Goal: Contribute content: Contribute content

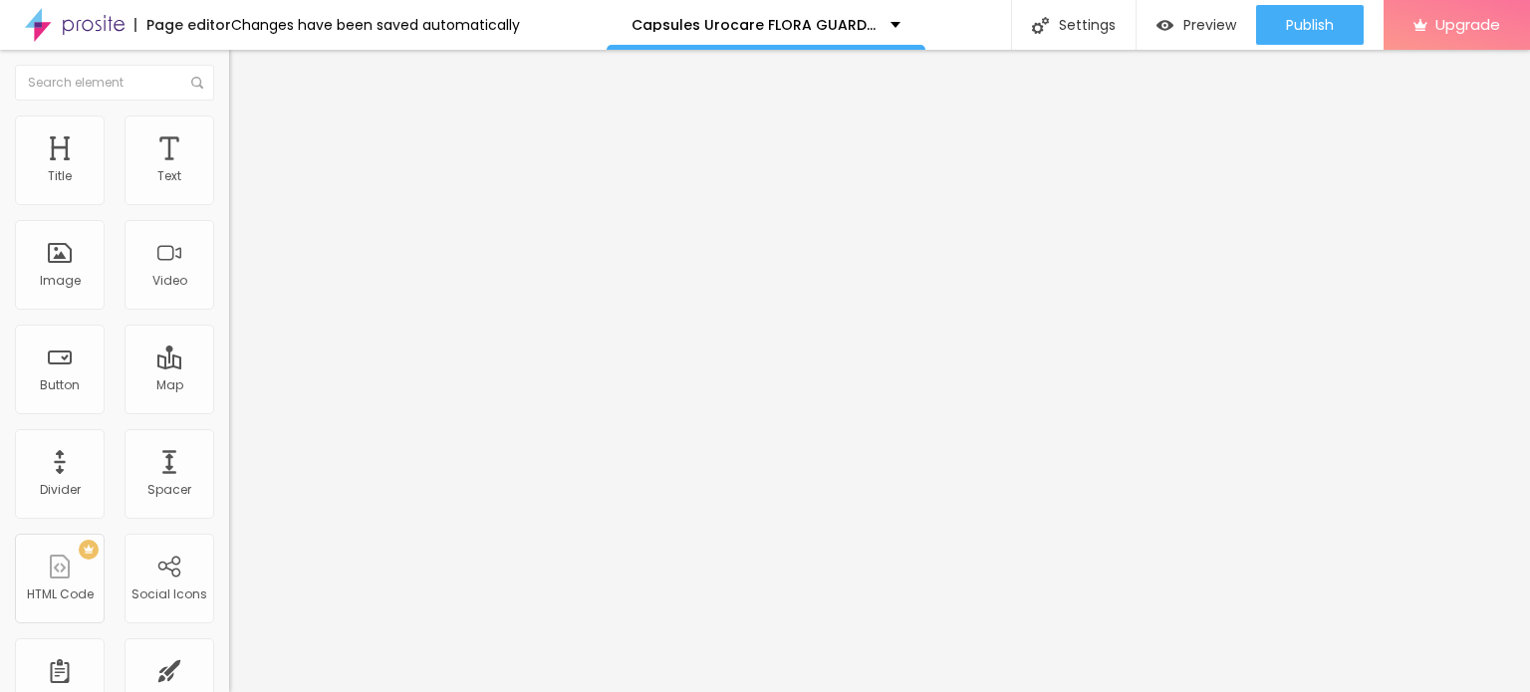
click at [237, 289] on icon "button" at bounding box center [243, 283] width 12 height 12
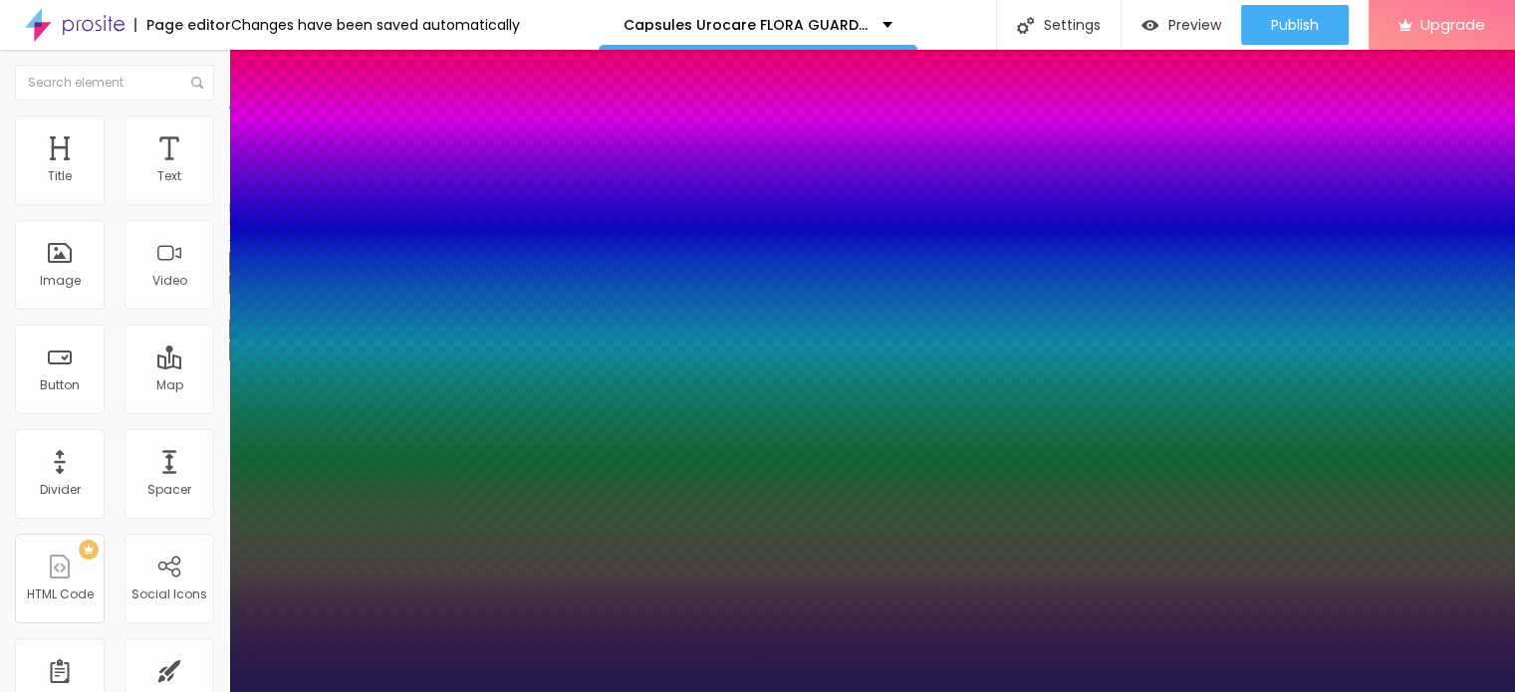
type input "1"
type input "17"
type input "1"
type input "21"
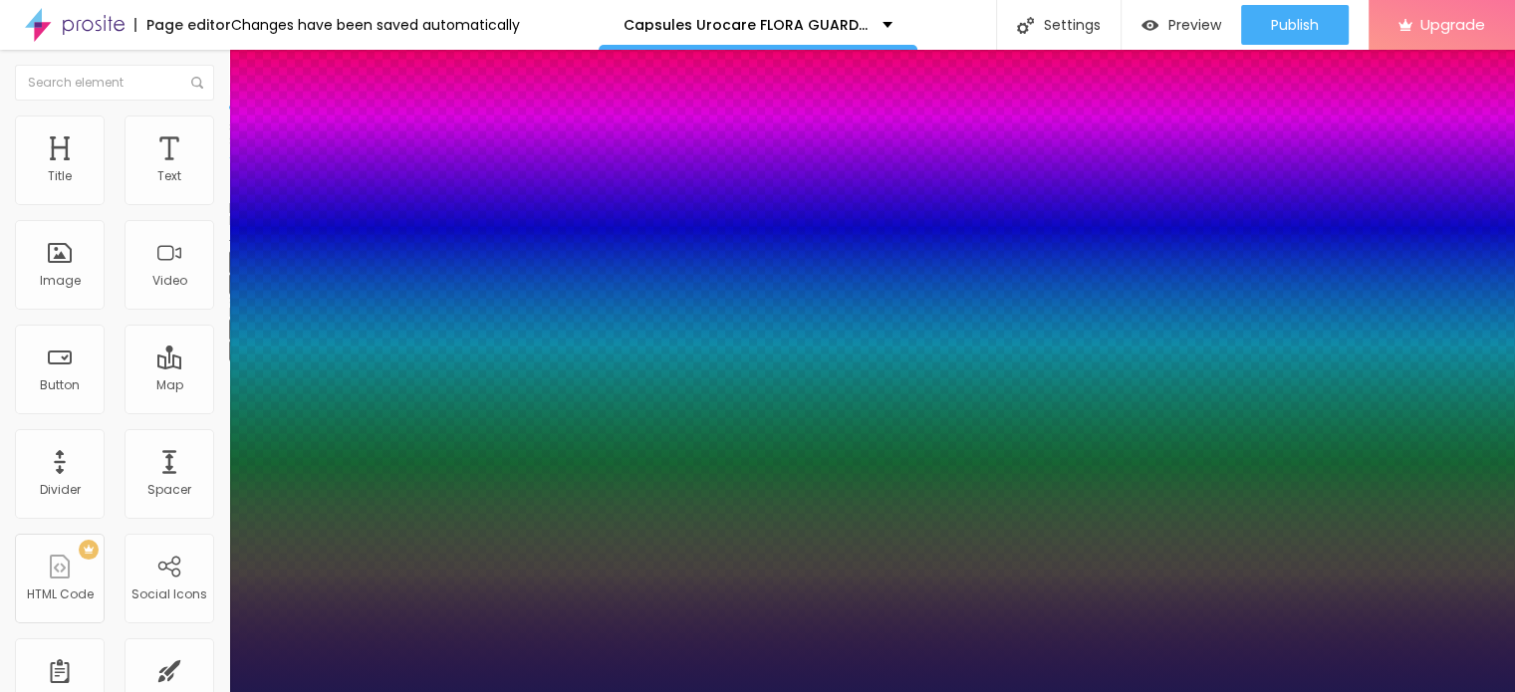
type input "21"
type input "1"
type input "37"
type input "1"
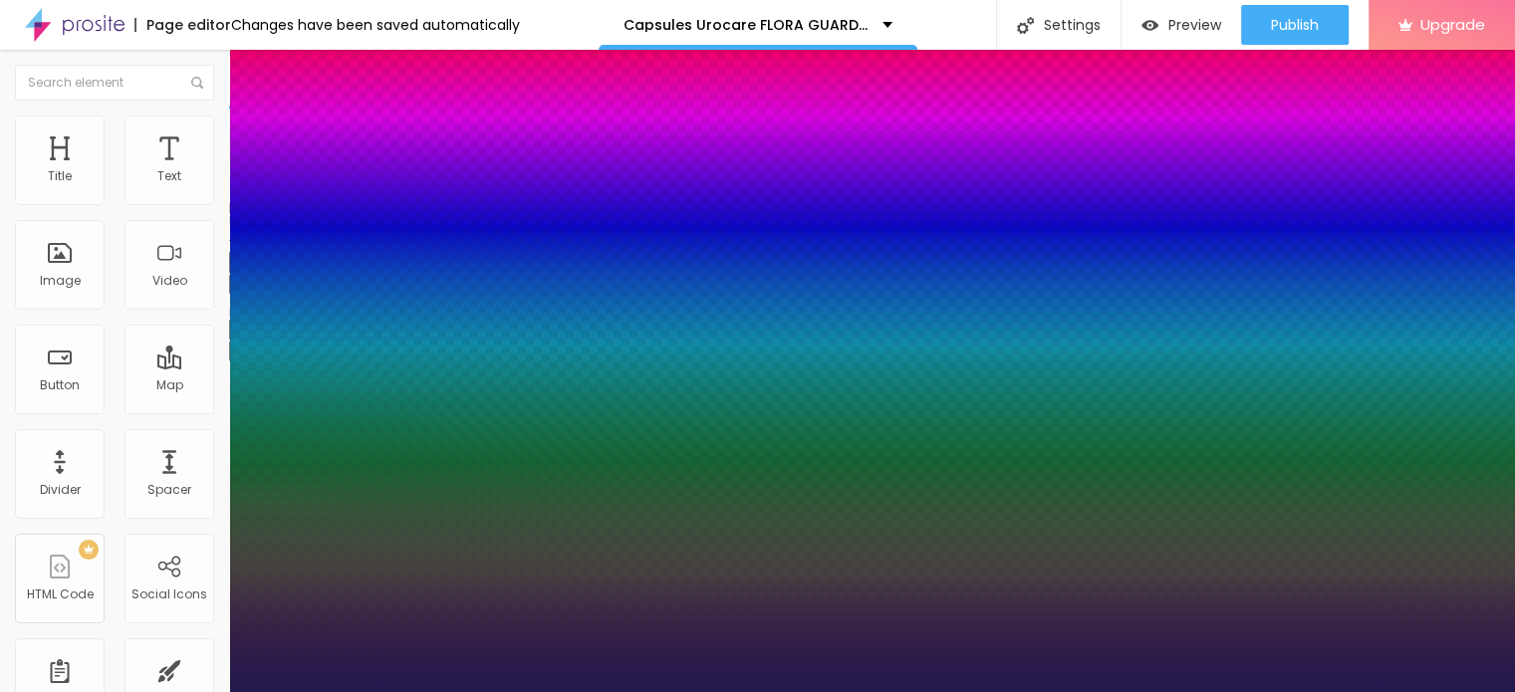
type input "38"
type input "1"
type input "43"
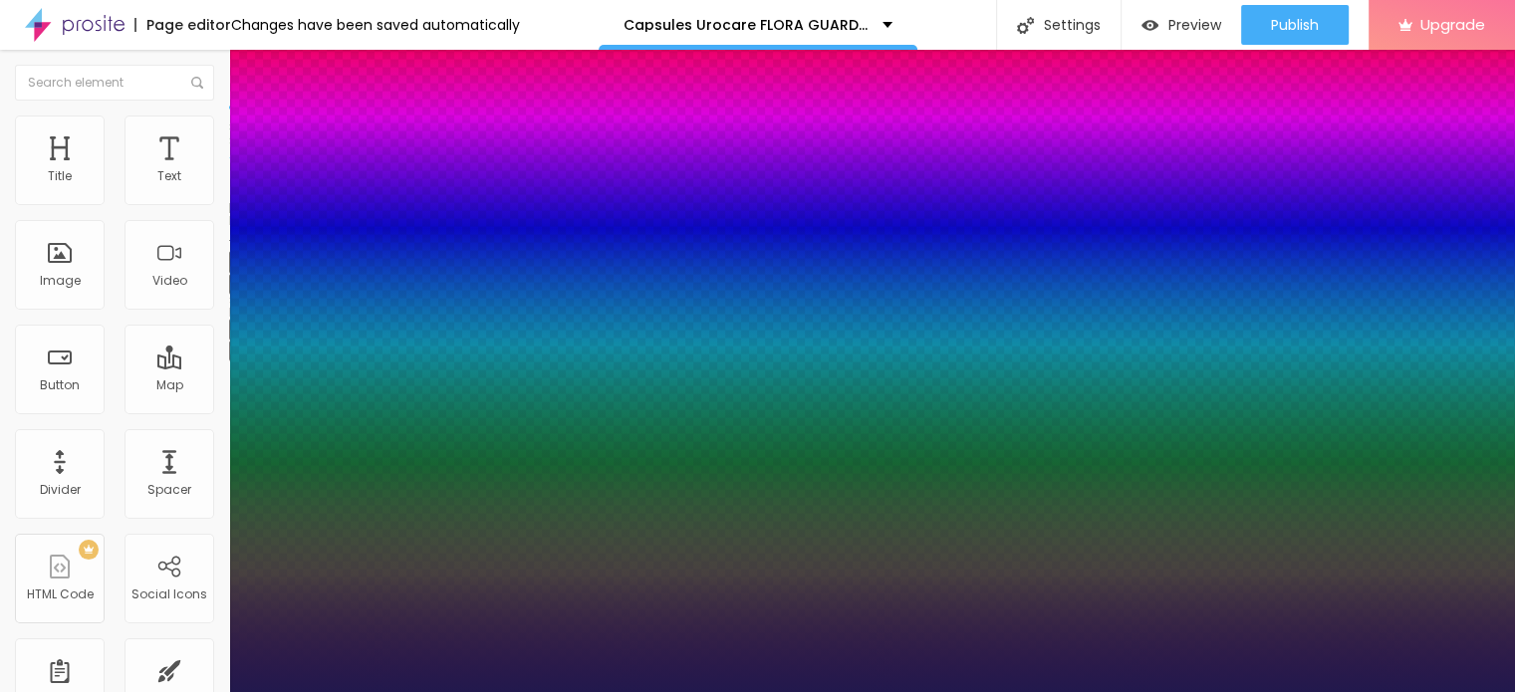
type input "1"
type input "49"
type input "1"
type input "53"
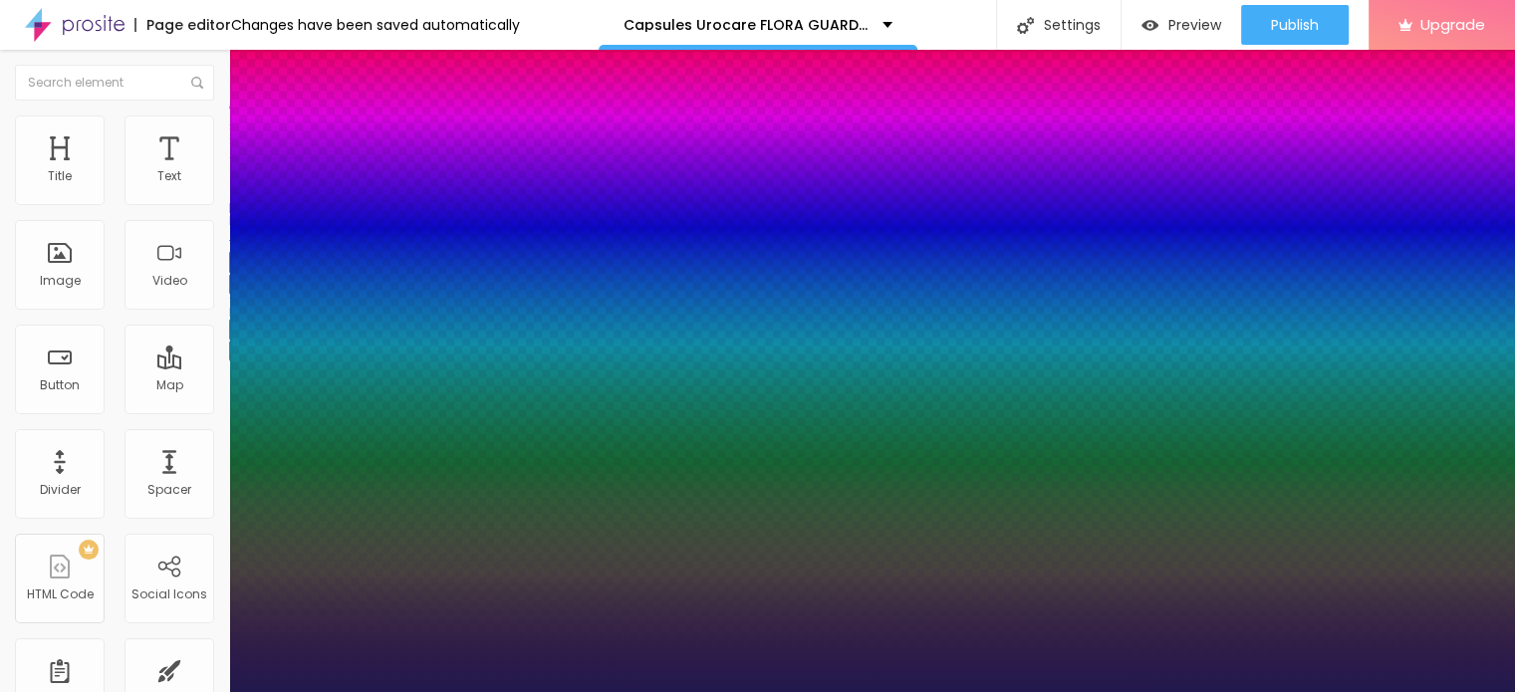
type input "53"
type input "1"
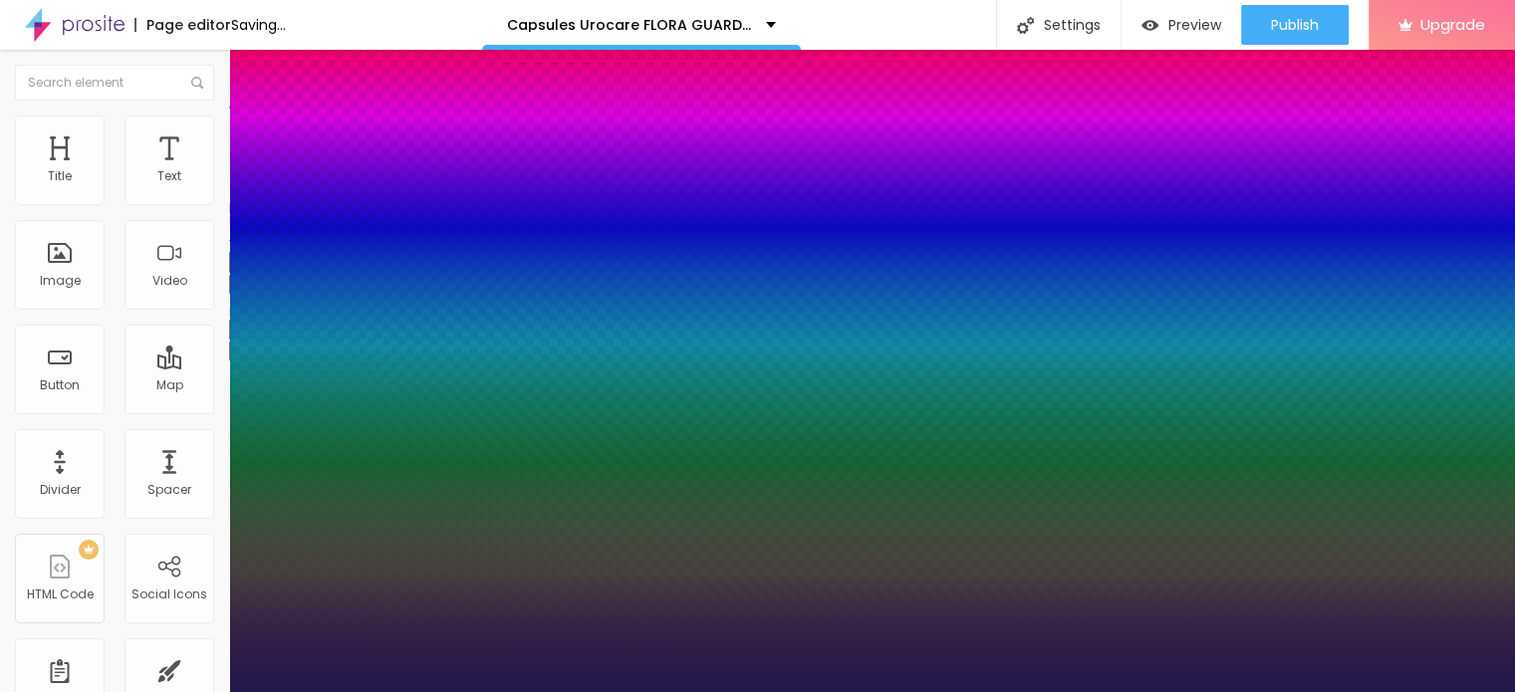
type input "63"
type input "1"
type input "66"
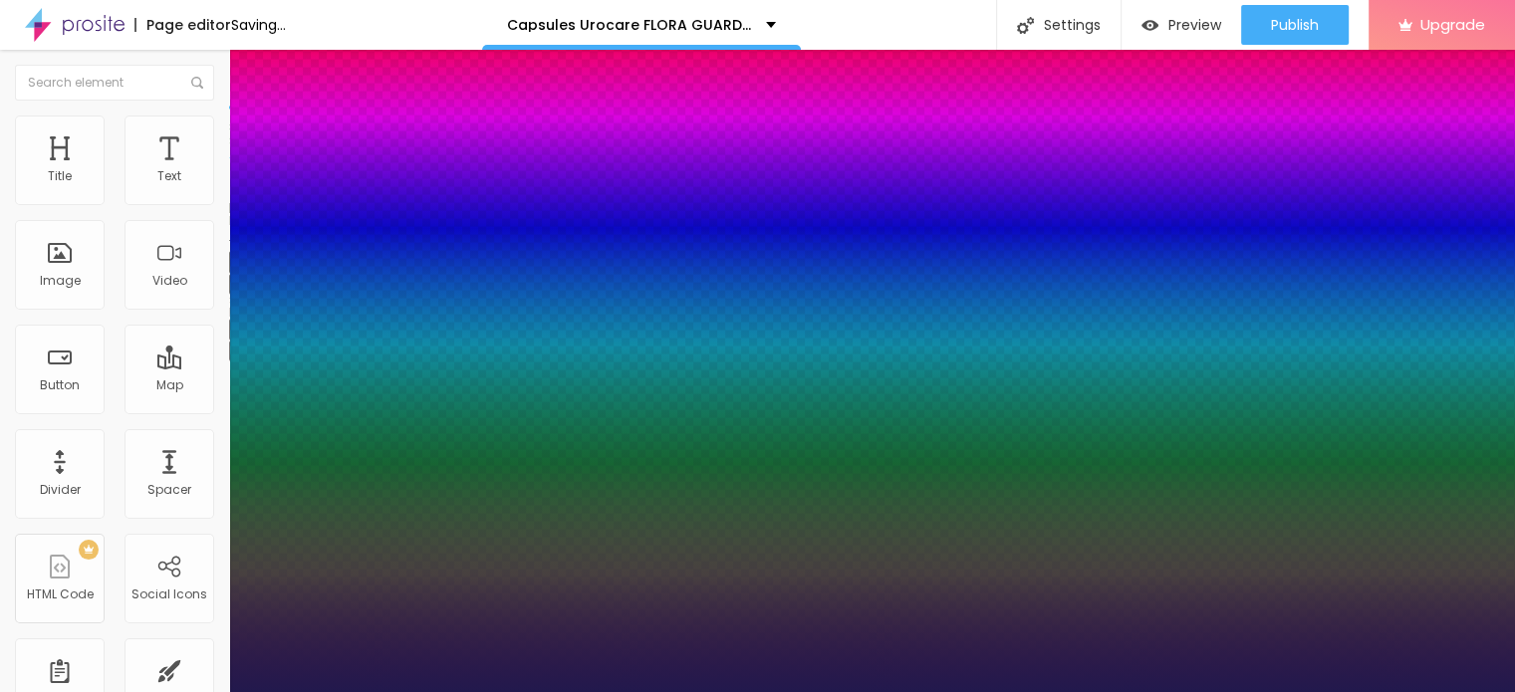
type input "1"
type input "67"
type input "1"
type input "68"
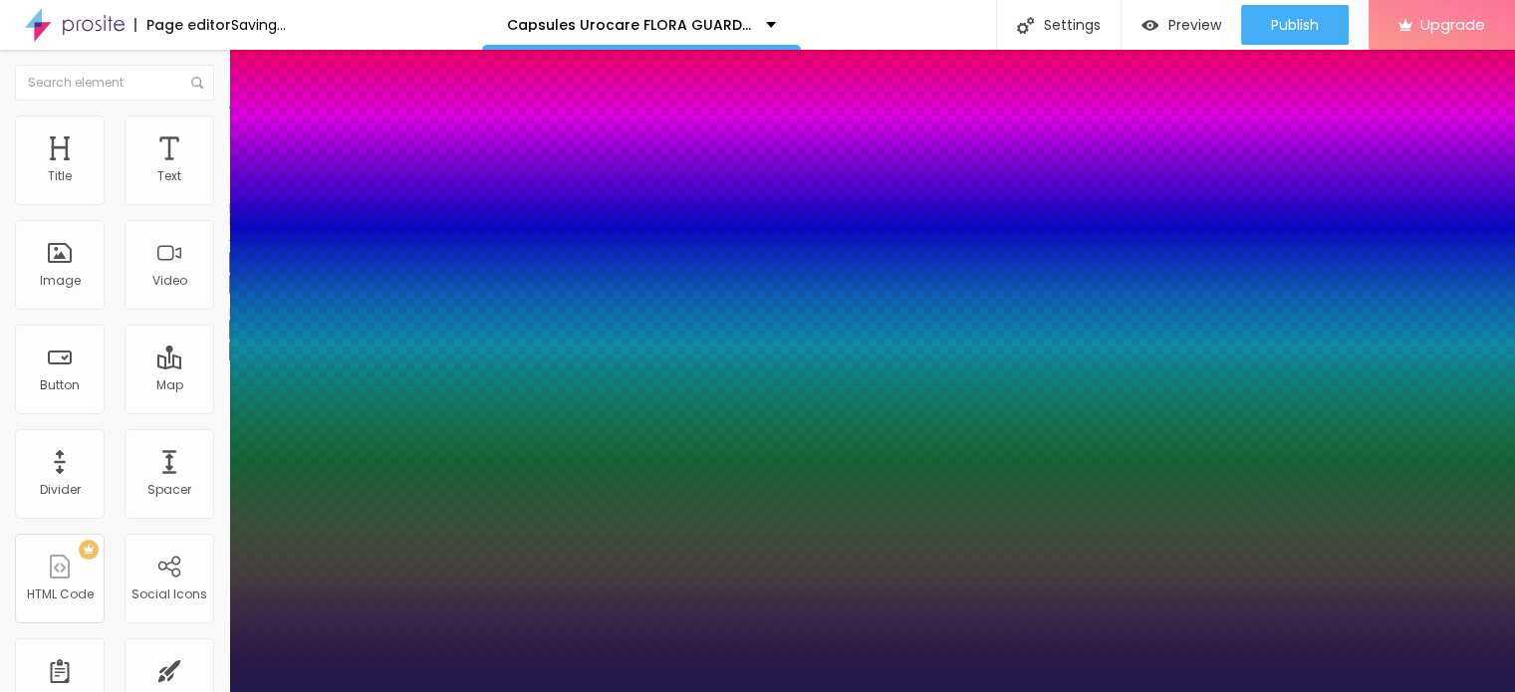
type input "68"
type input "1"
type input "69"
type input "1"
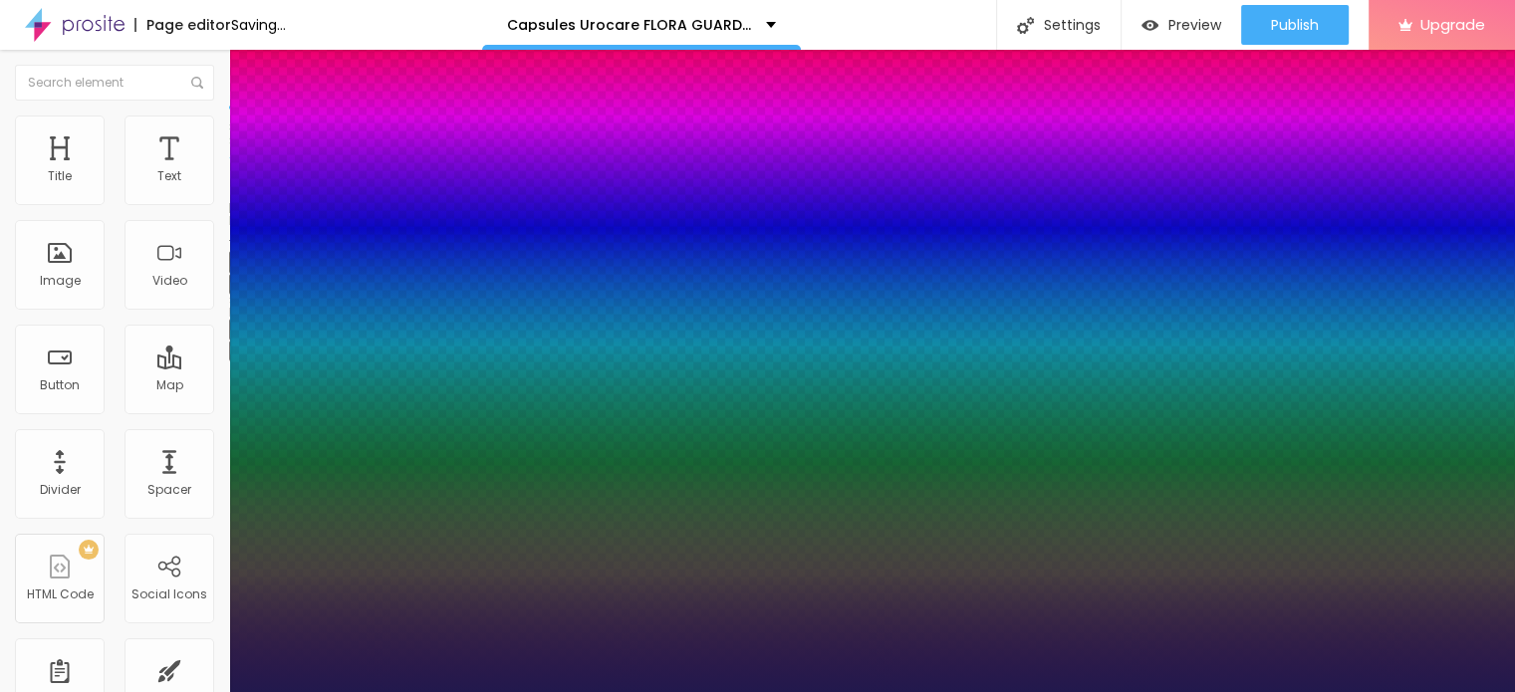
type input "70"
type input "1"
type input "75"
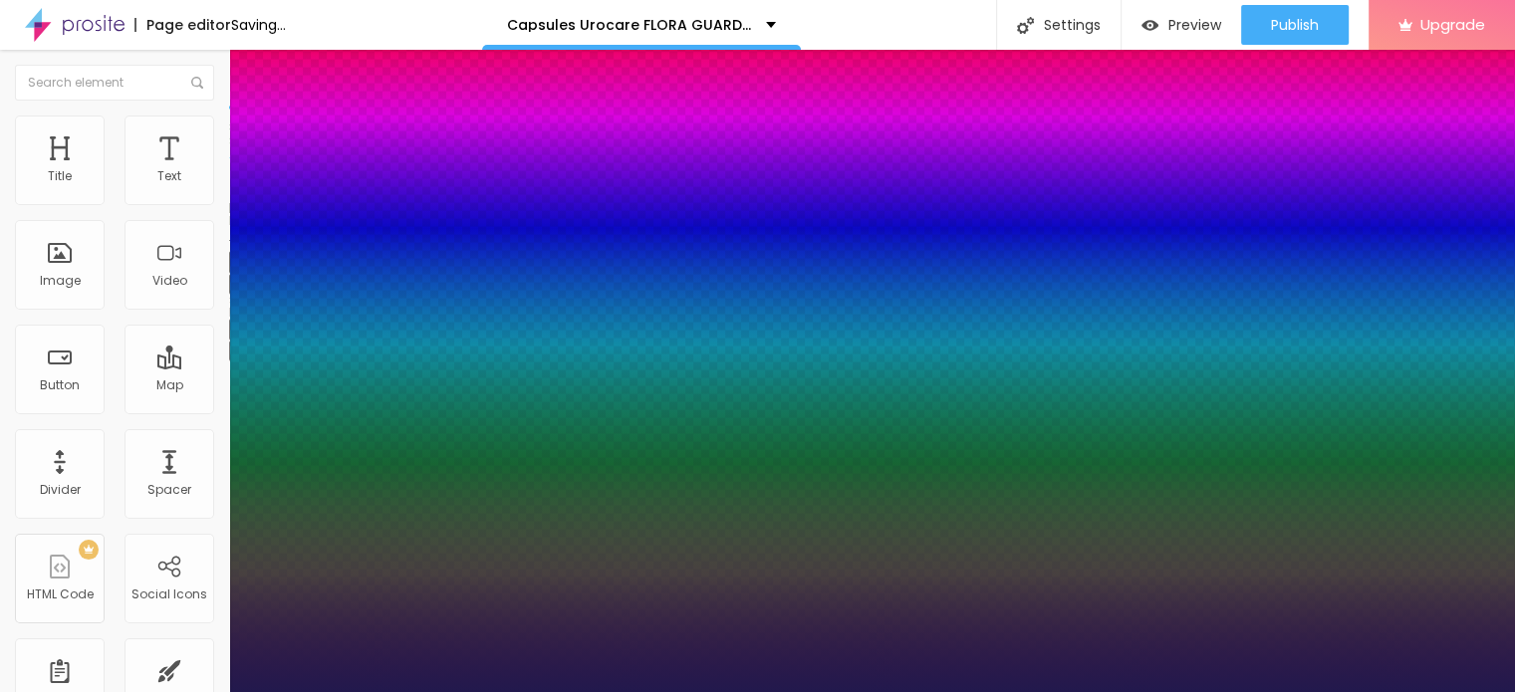
type input "1"
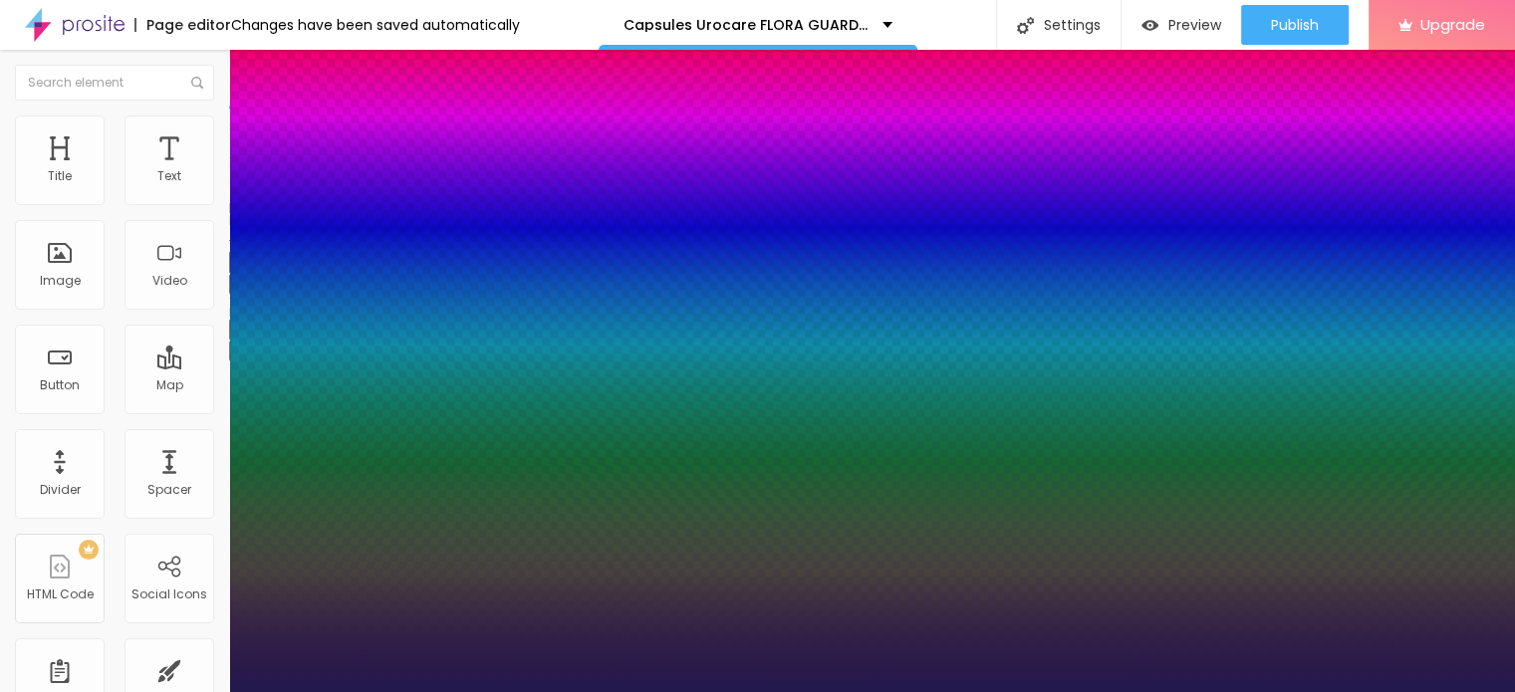
type input "76"
type input "1"
type input "77"
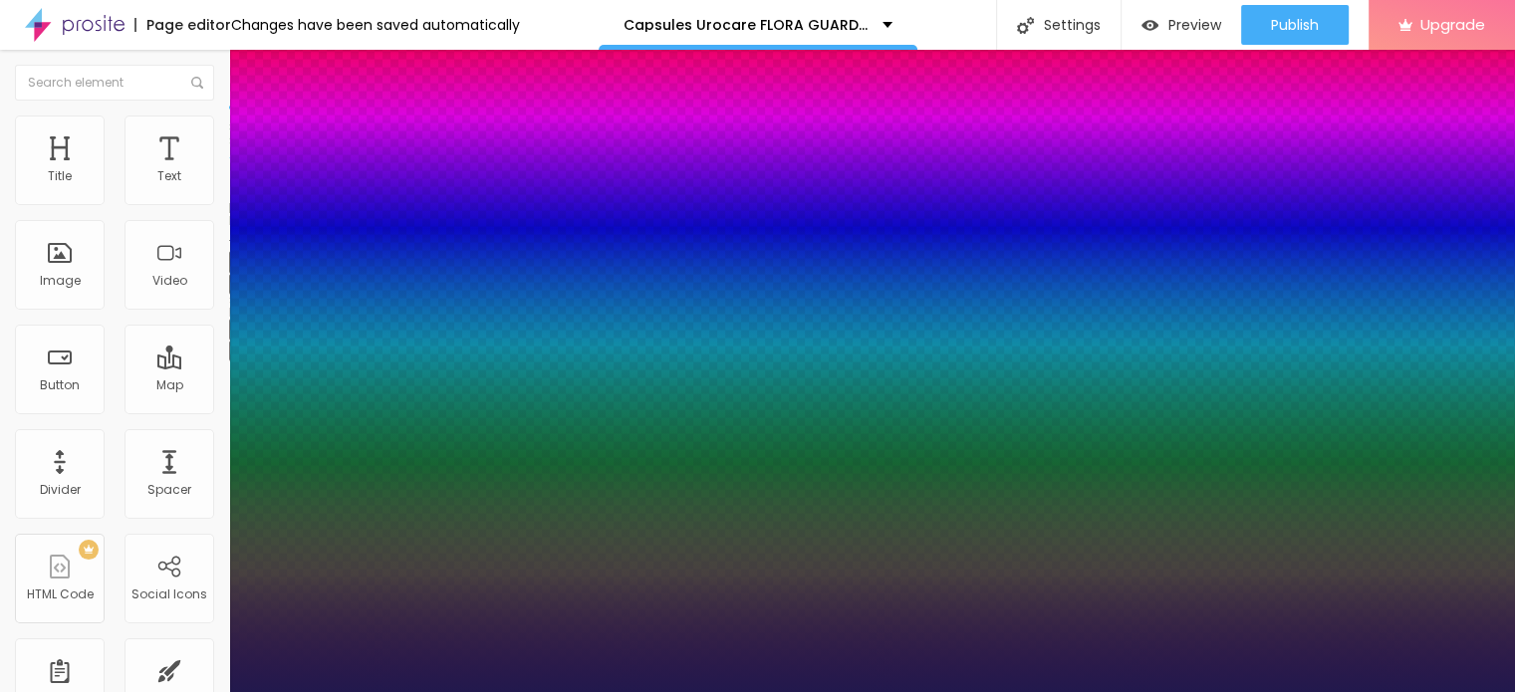
type input "1"
type input "75"
type input "1"
type input "74"
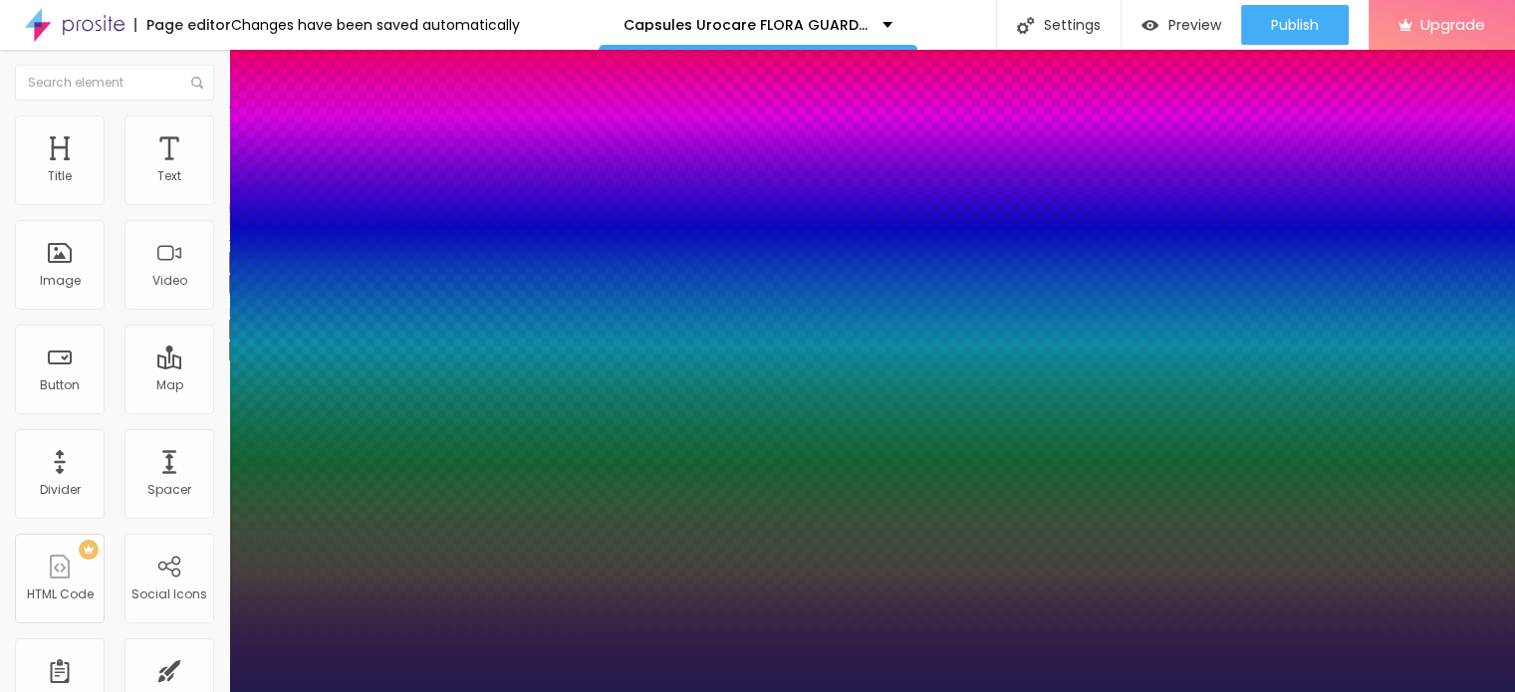
type input "74"
type input "1"
type input "71"
type input "1"
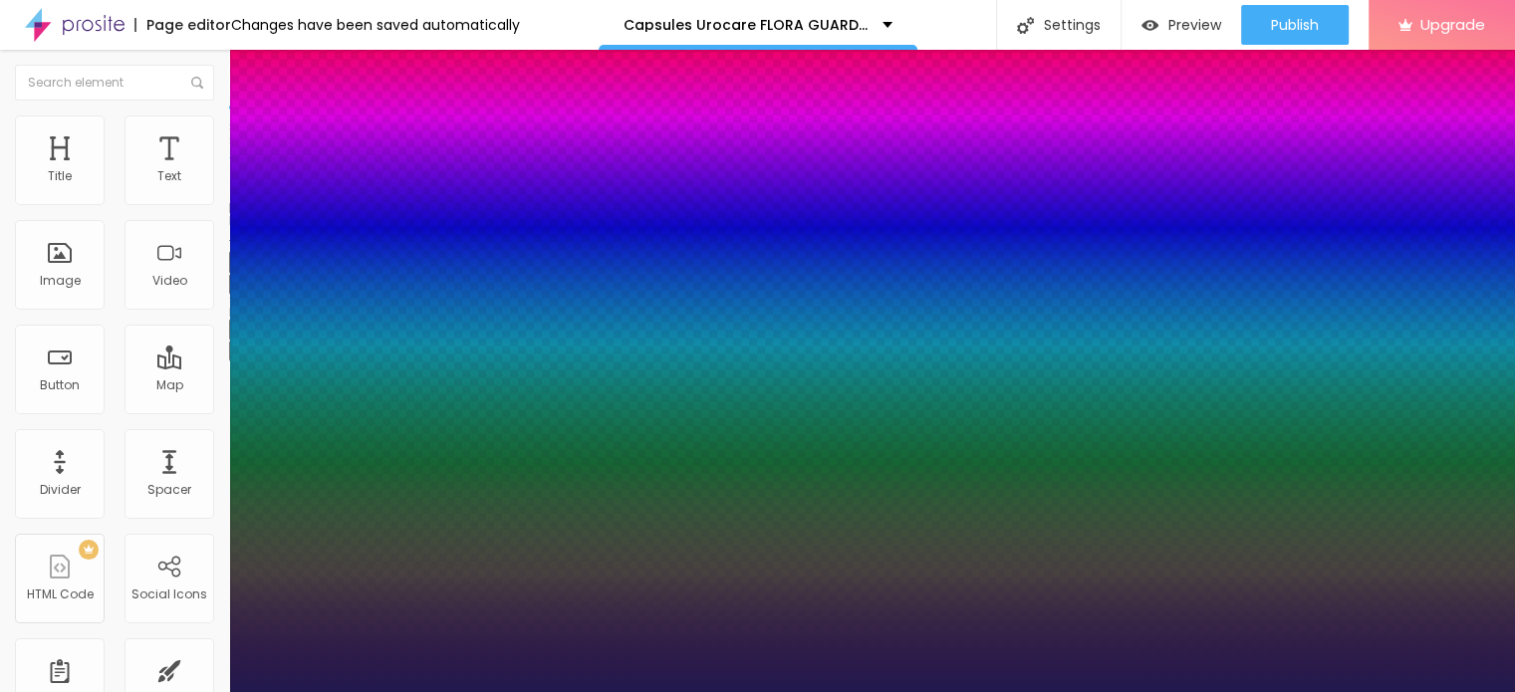
type input "68"
type input "1"
type input "65"
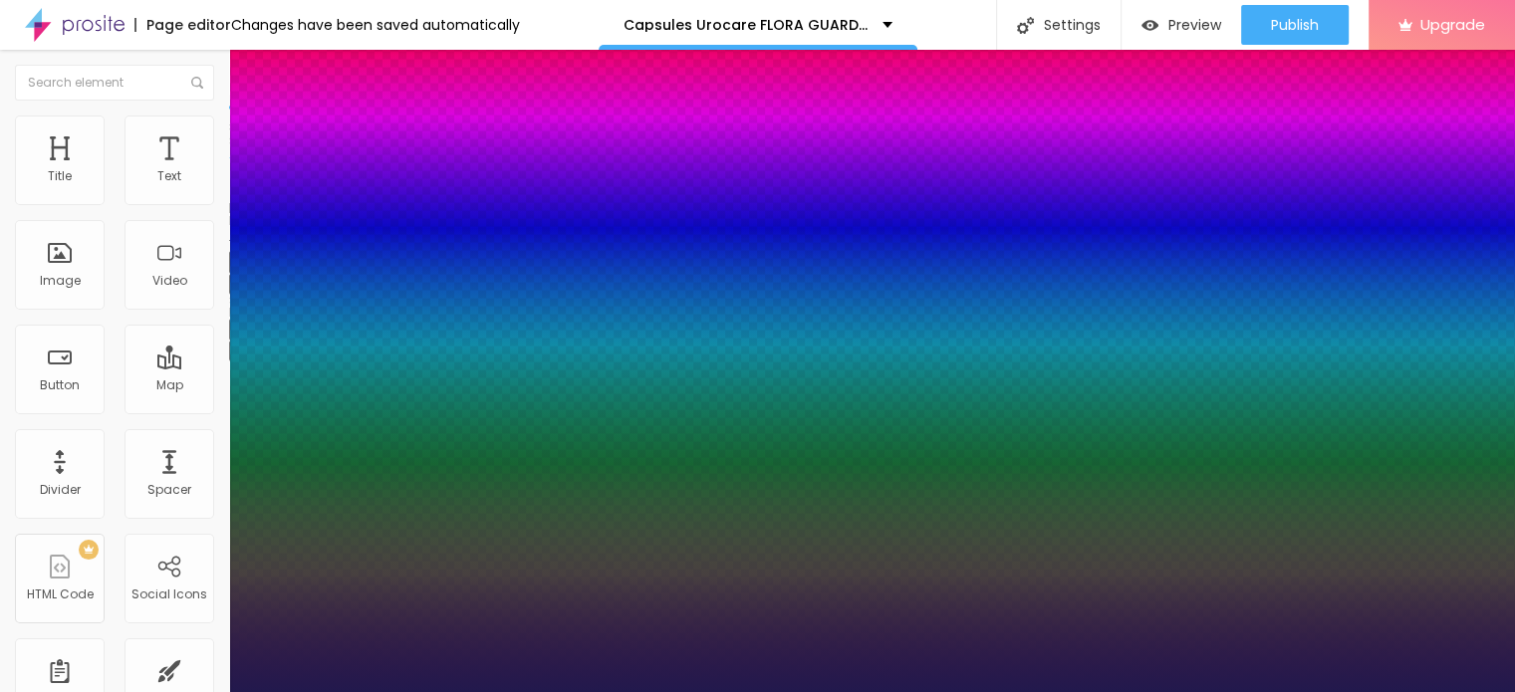
type input "1"
type input "62"
type input "1"
type input "61"
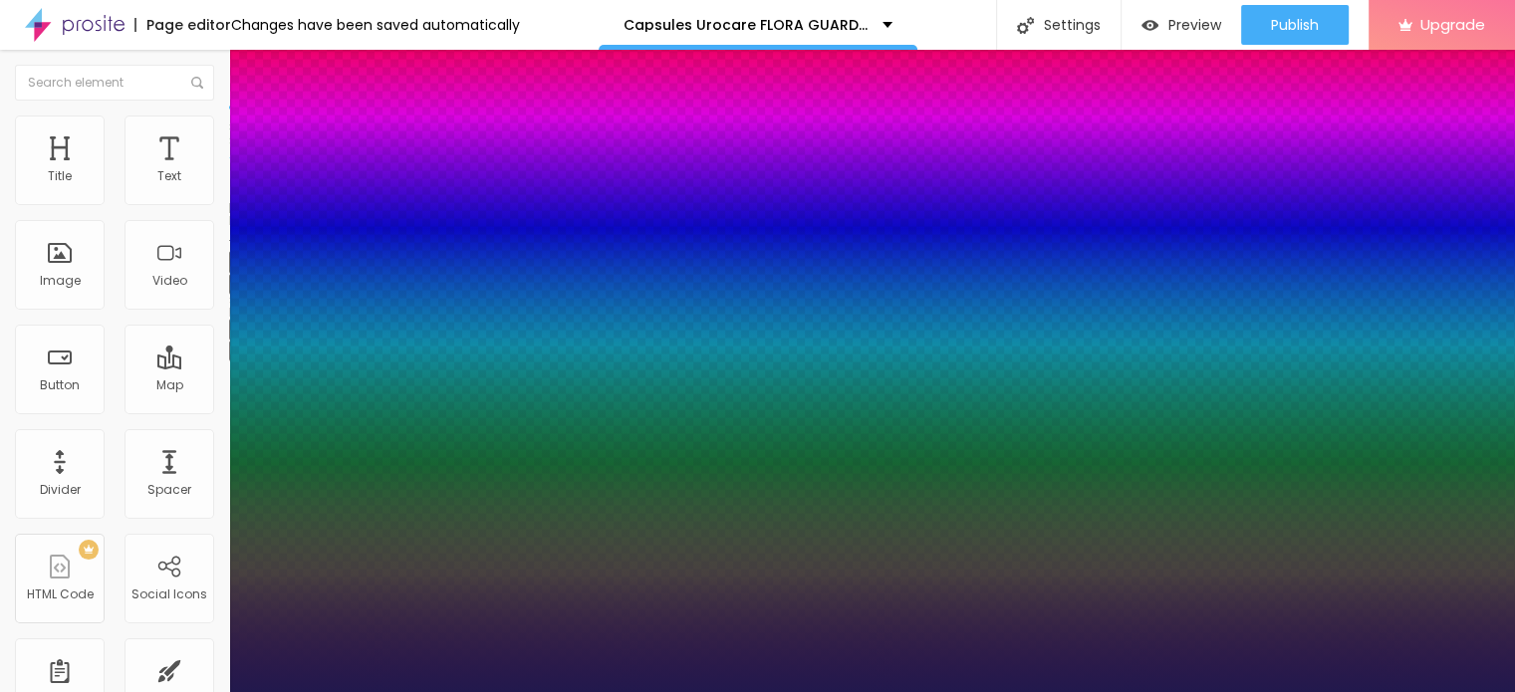
type input "61"
type input "1"
type input "60"
type input "1"
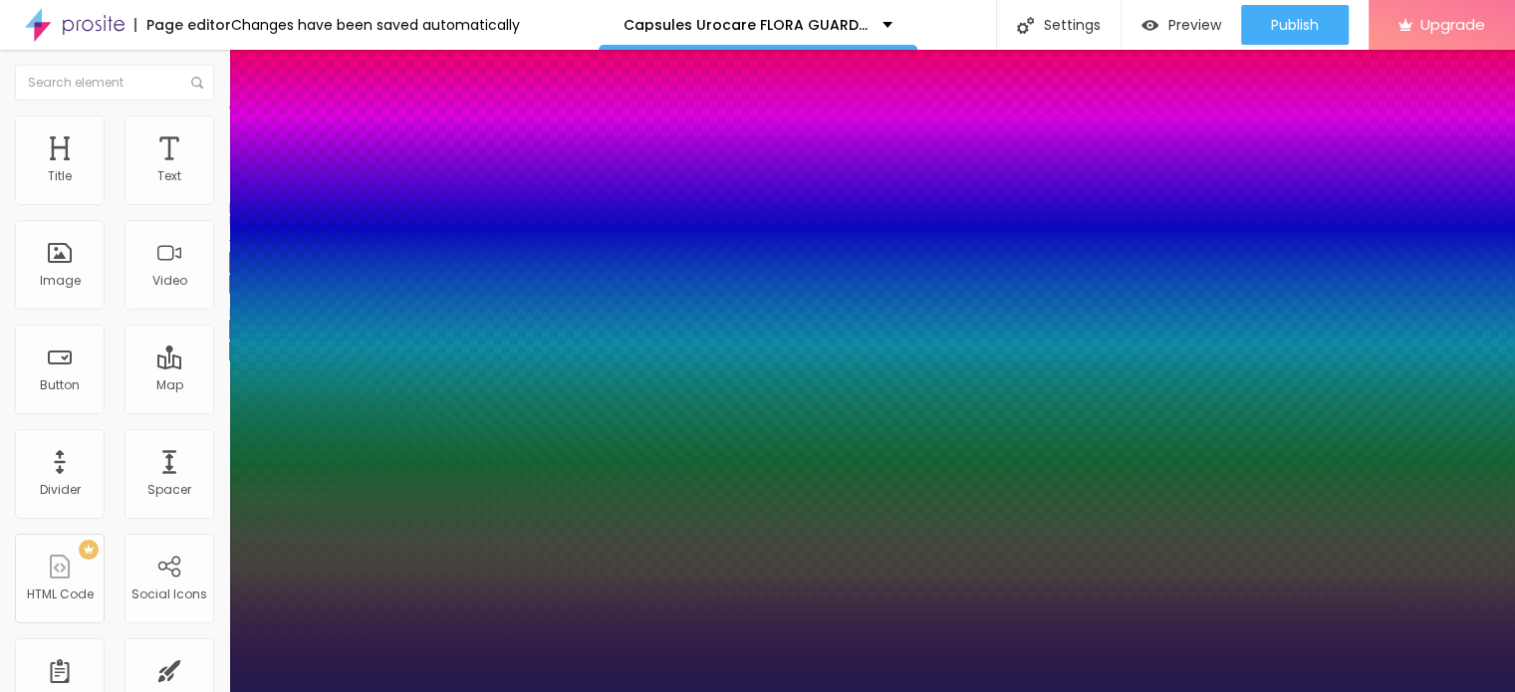
type input "59"
type input "1"
type input "58"
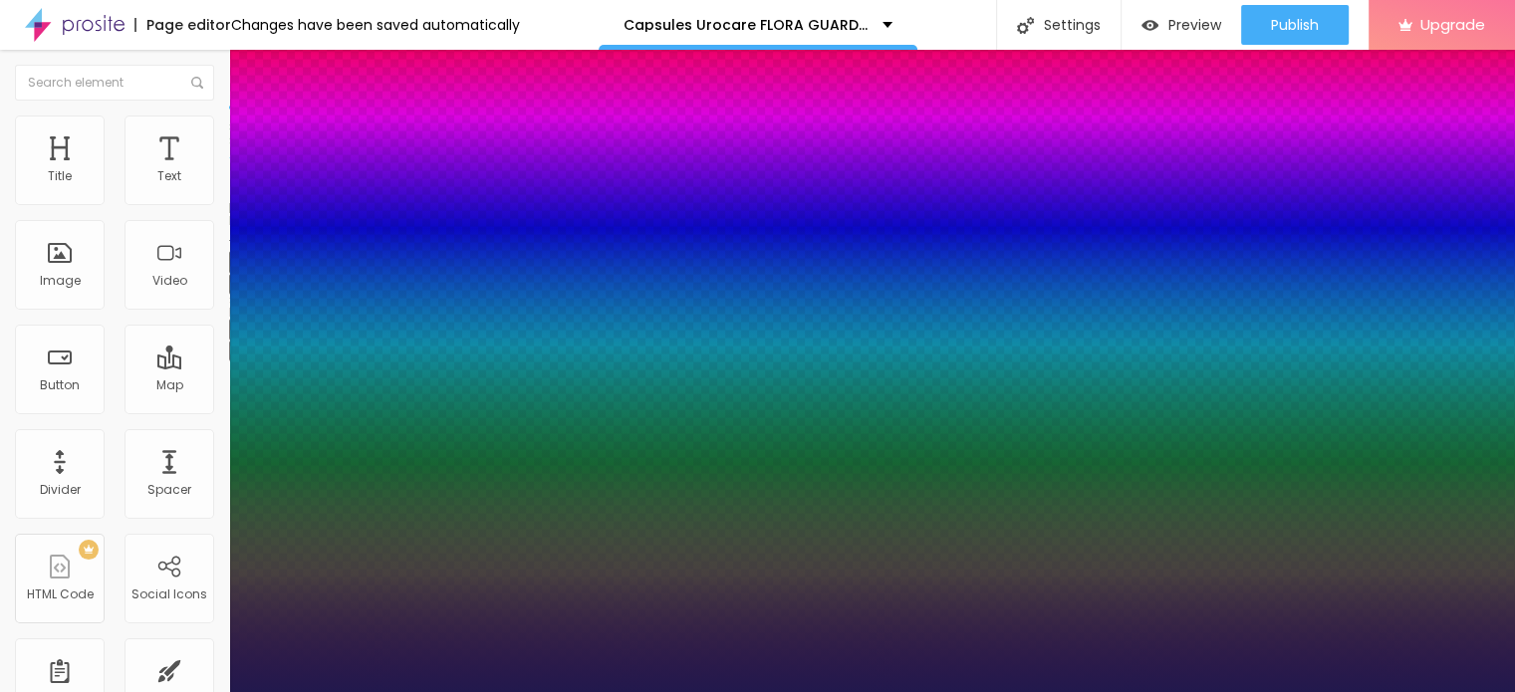
type input "1"
type input "57"
type input "1"
type input "56"
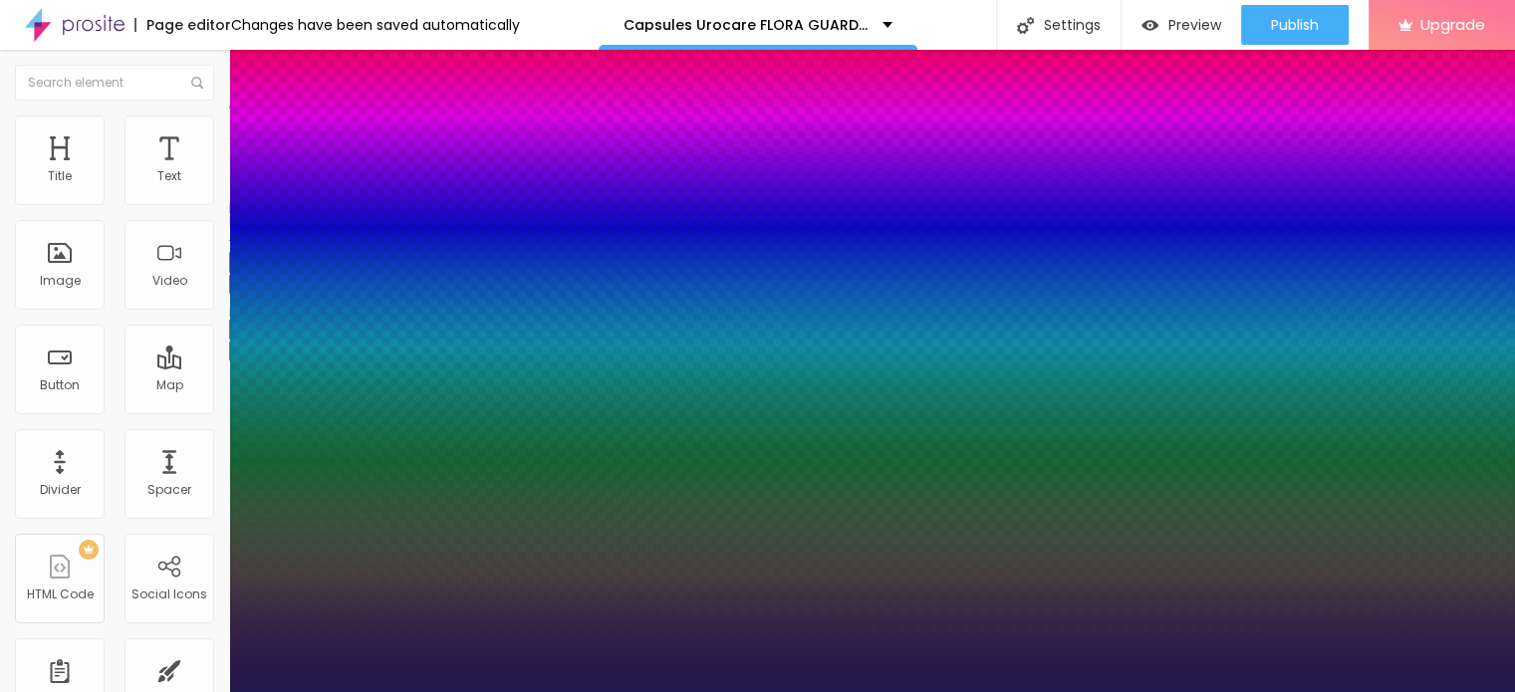
type input "56"
type input "1"
type input "55"
type input "1"
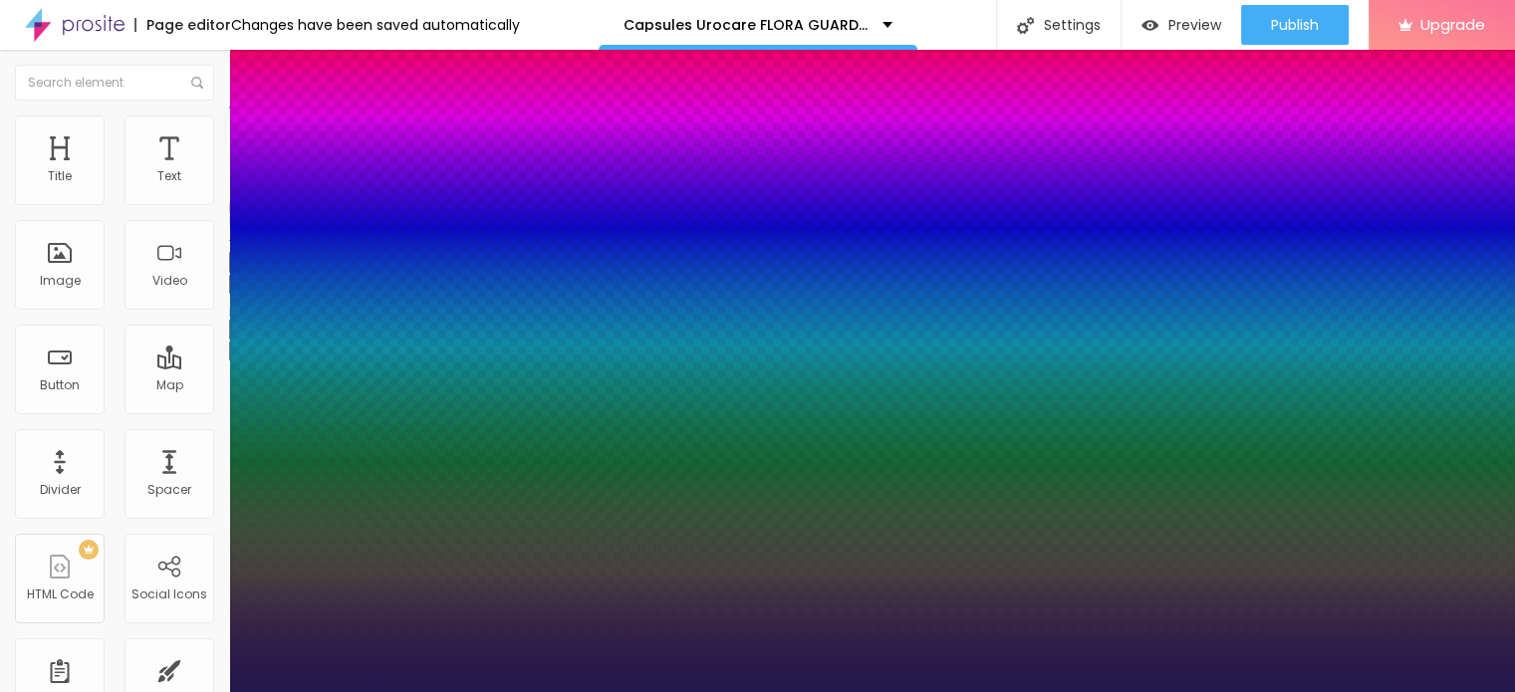
type input "53"
type input "1"
type input "51"
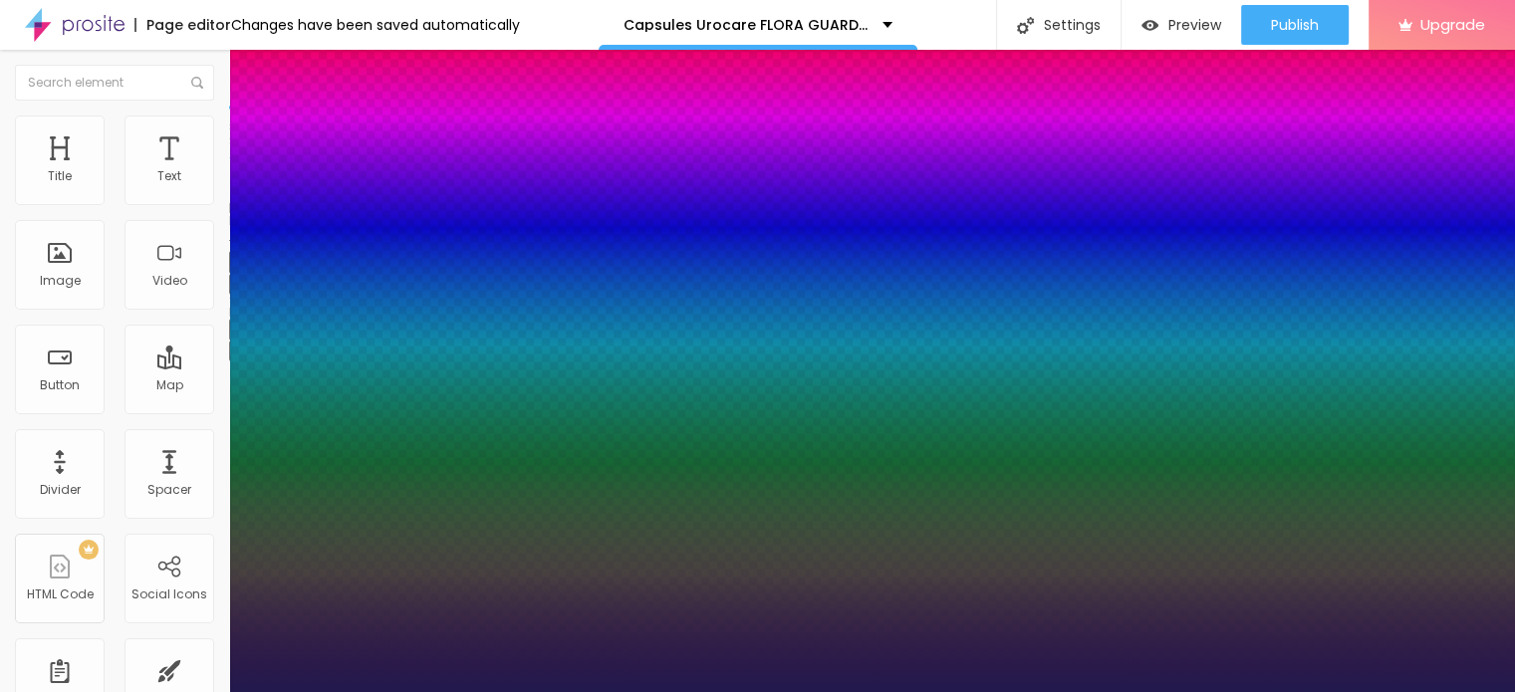
type input "1"
type input "50"
type input "1"
type input "48"
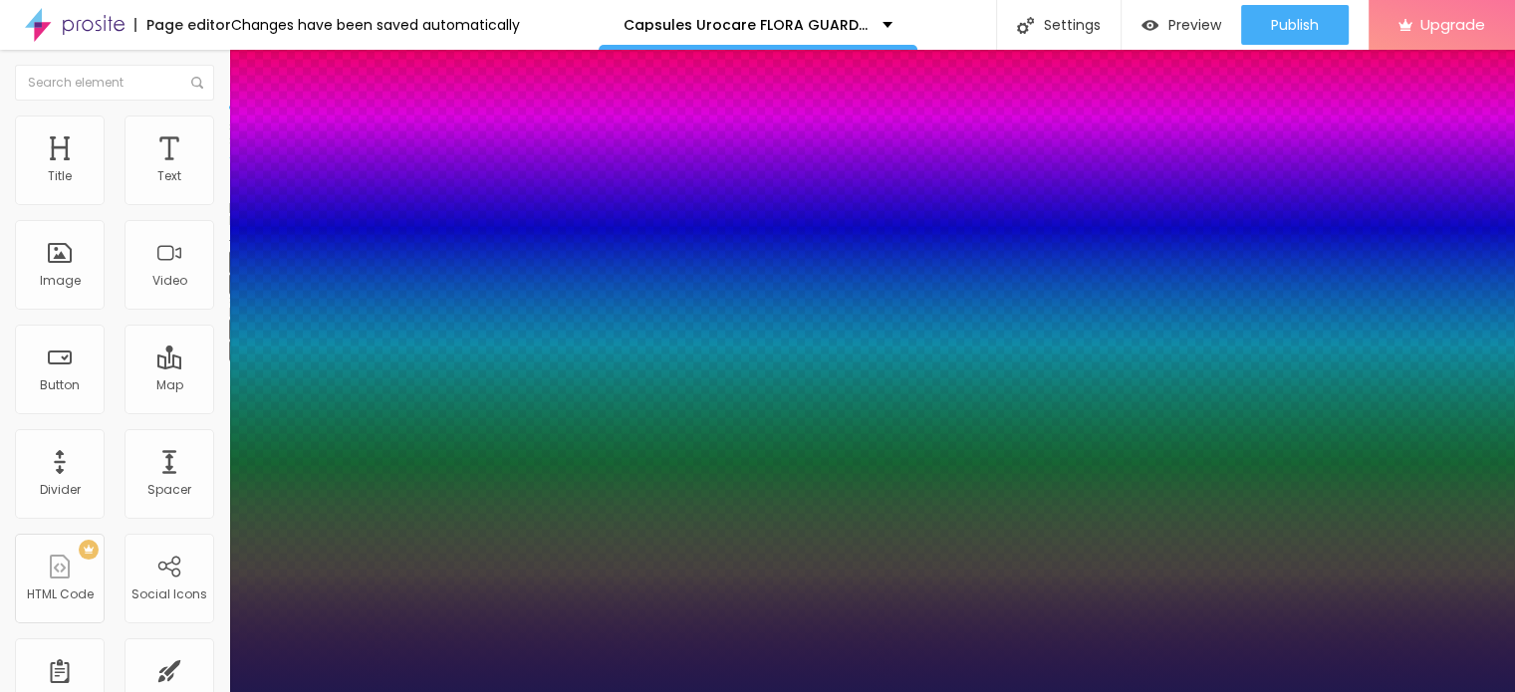
type input "48"
type input "1"
type input "44"
type input "1"
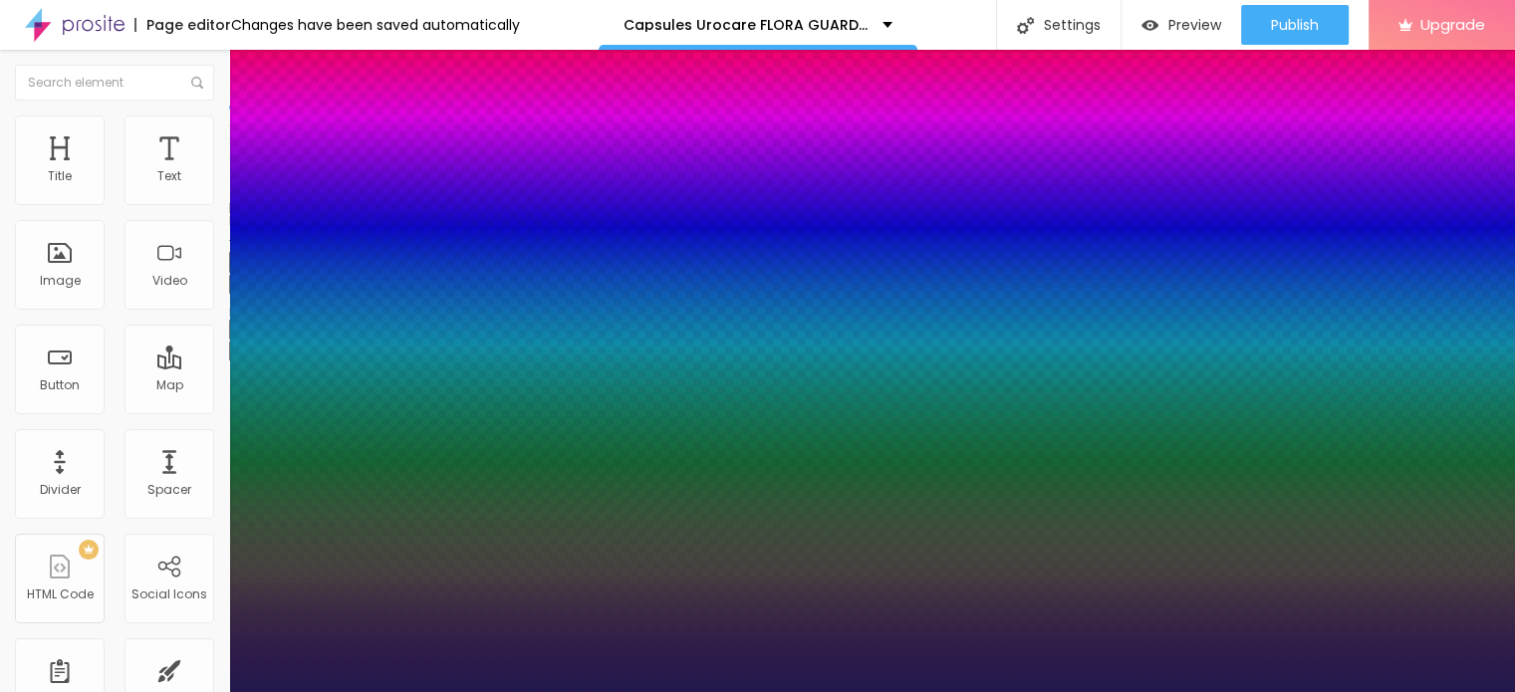
type input "42"
type input "1"
type input "41"
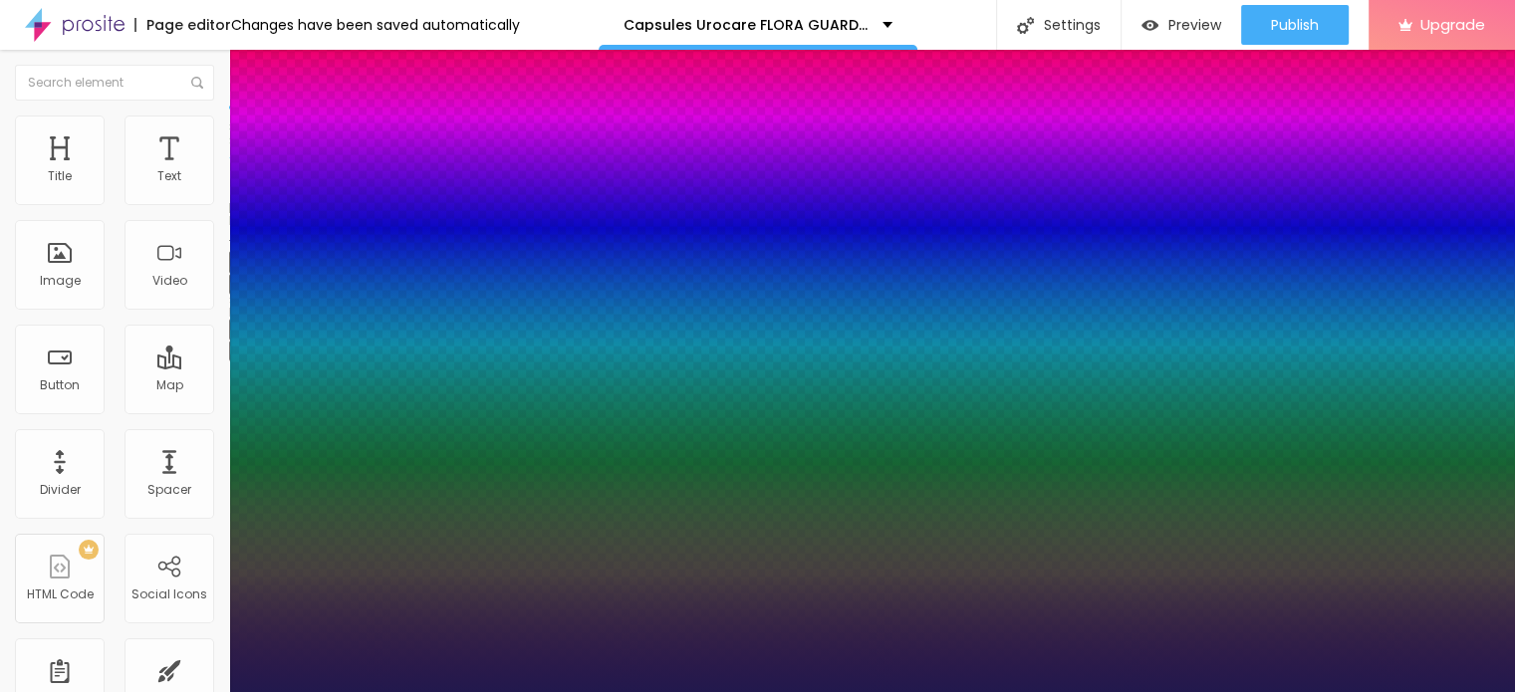
type input "1"
type input "40"
type input "1"
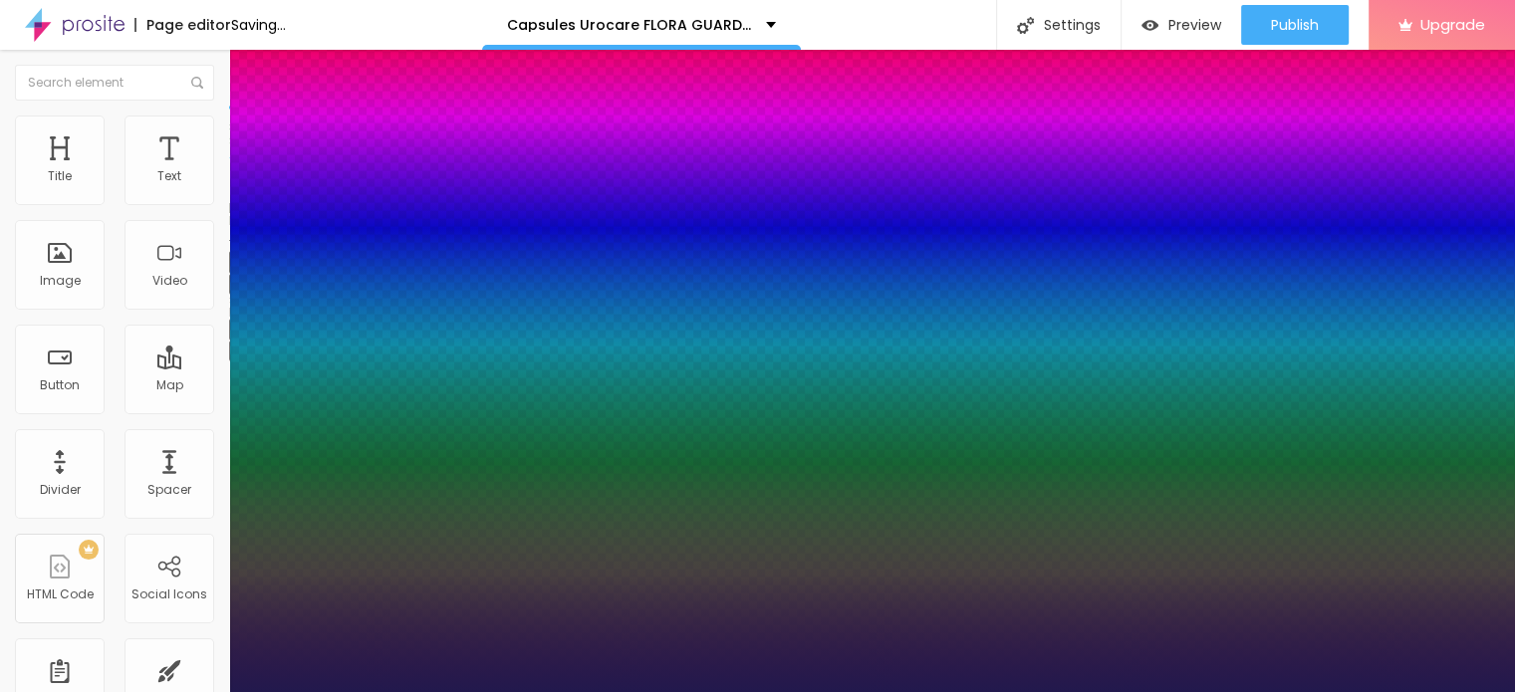
type input "39"
type input "1"
type input "38"
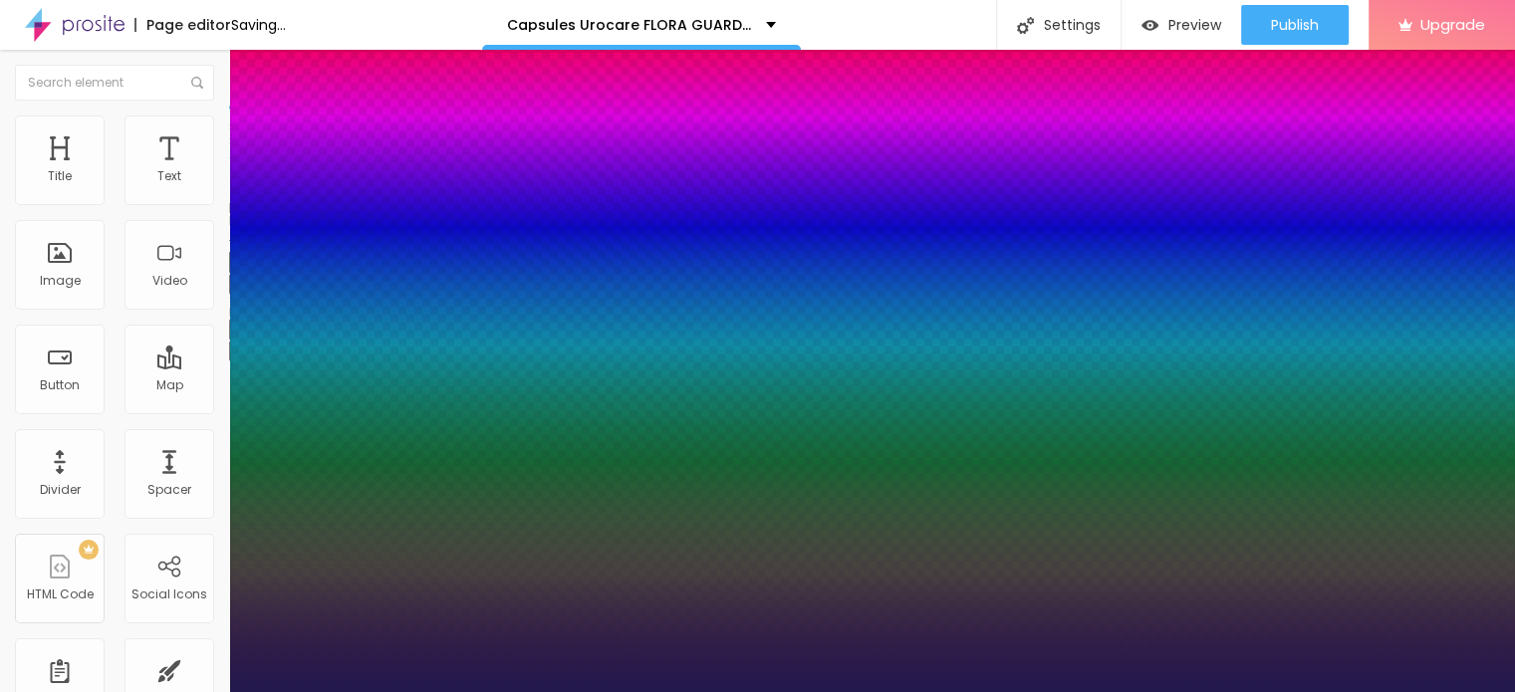
type input "1"
type input "37"
type input "1"
type input "36"
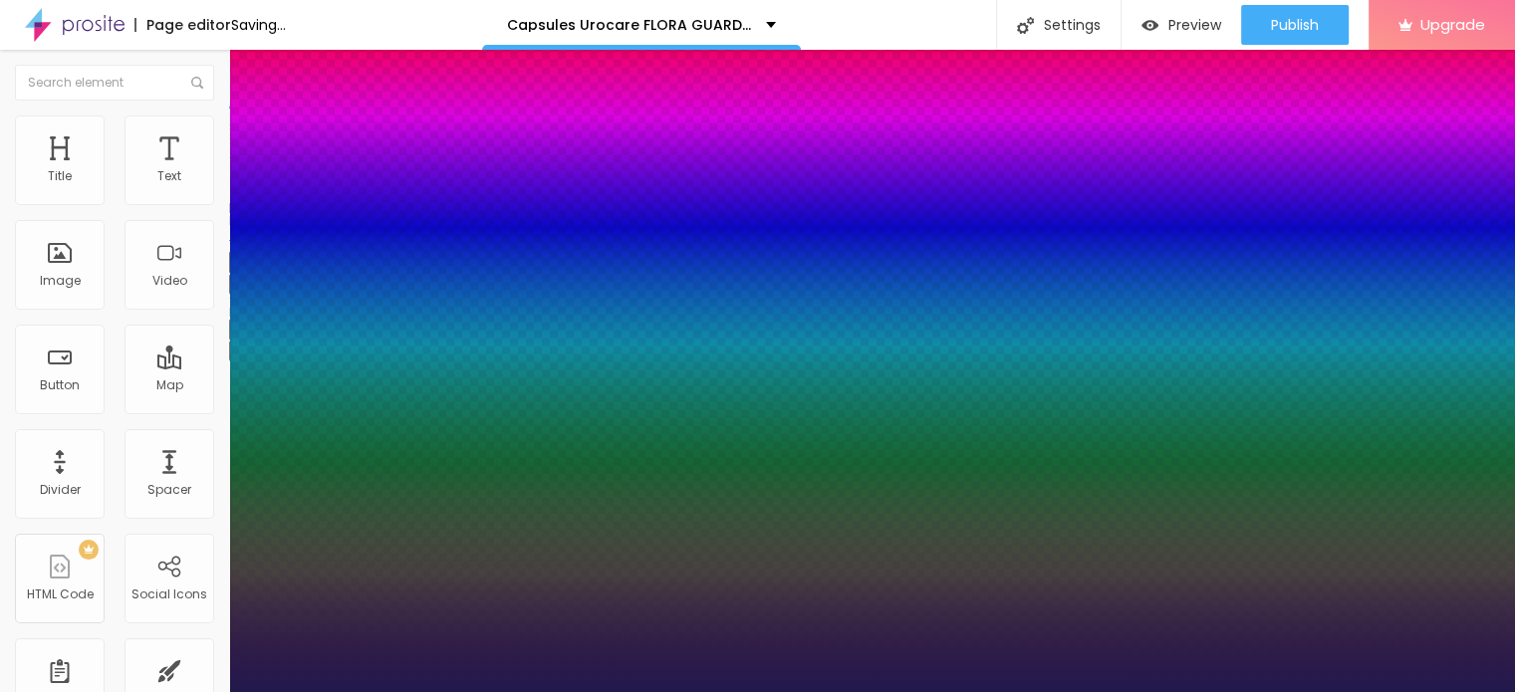
type input "36"
type input "1"
type input "35"
type input "1"
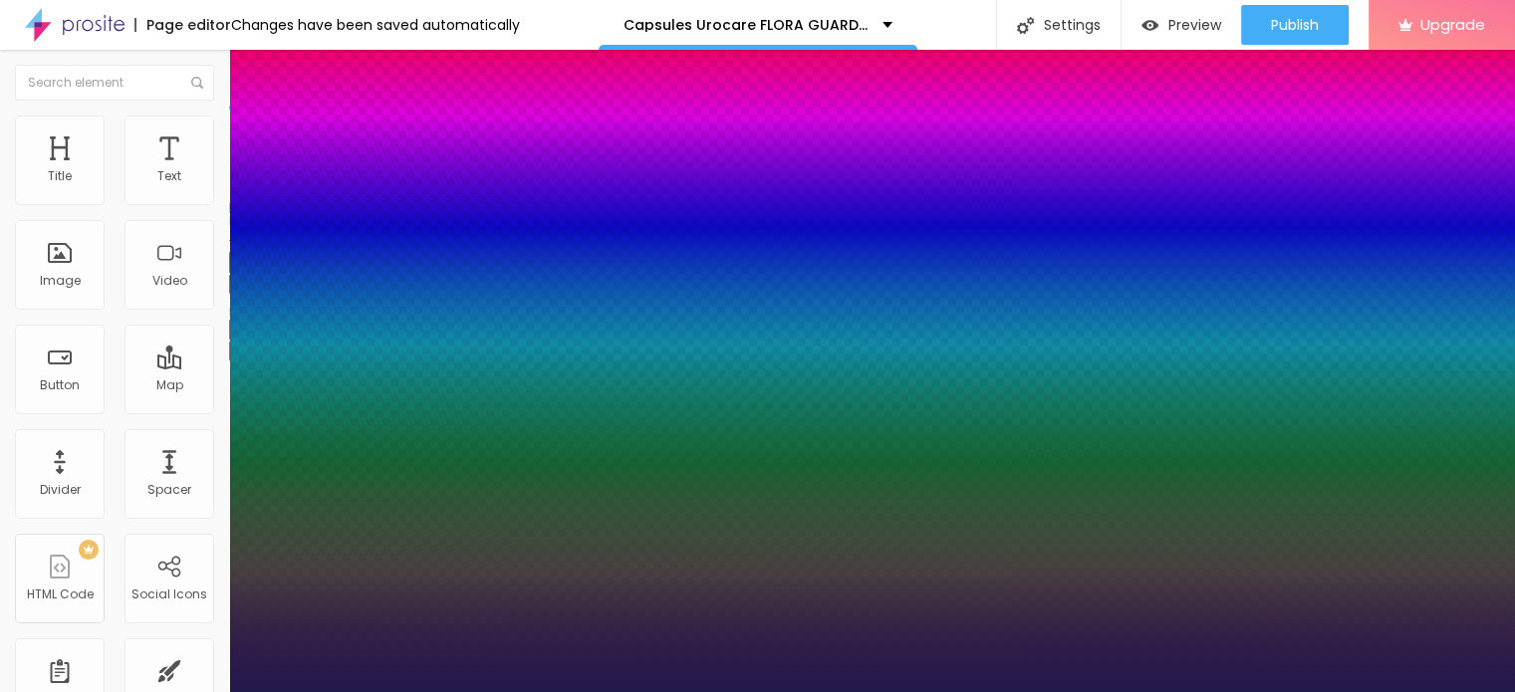
type input "34"
type input "1"
type input "33"
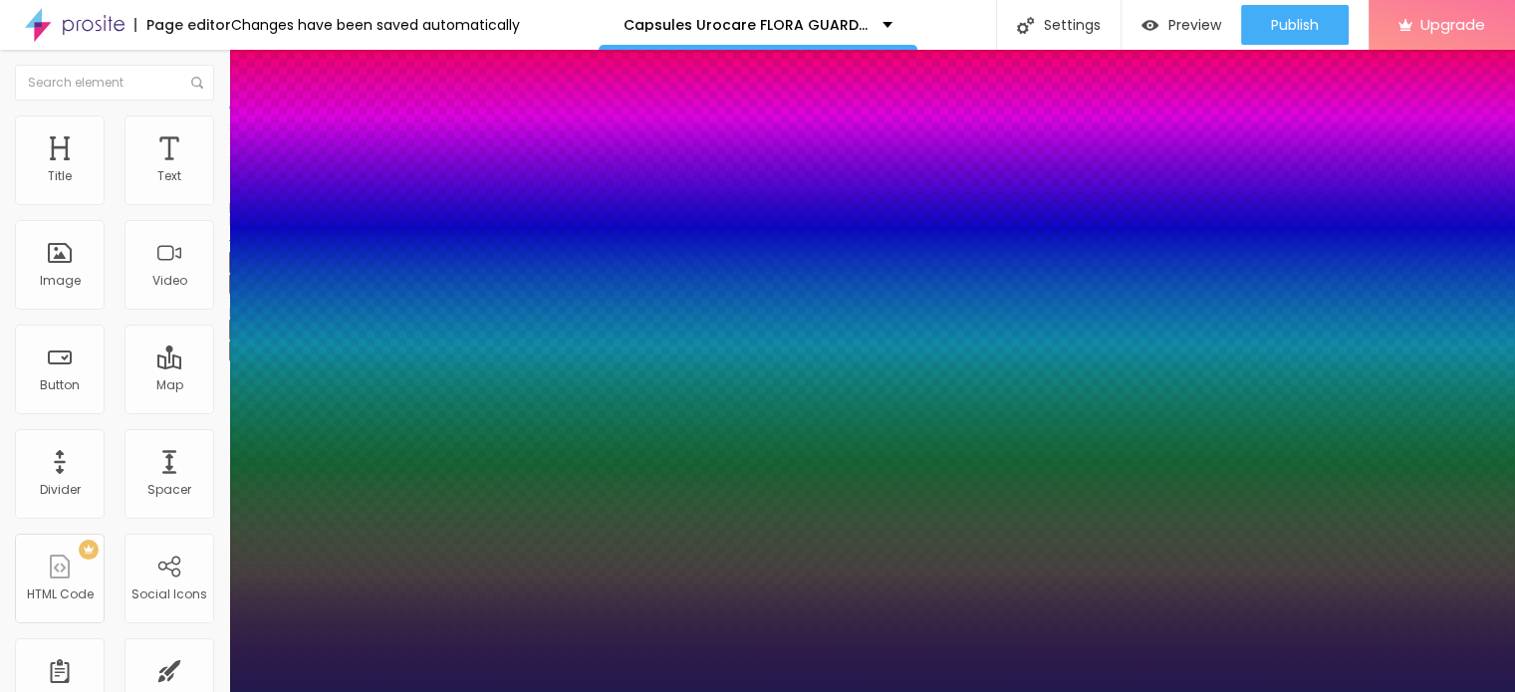
type input "1"
type input "32"
type input "1"
type input "31"
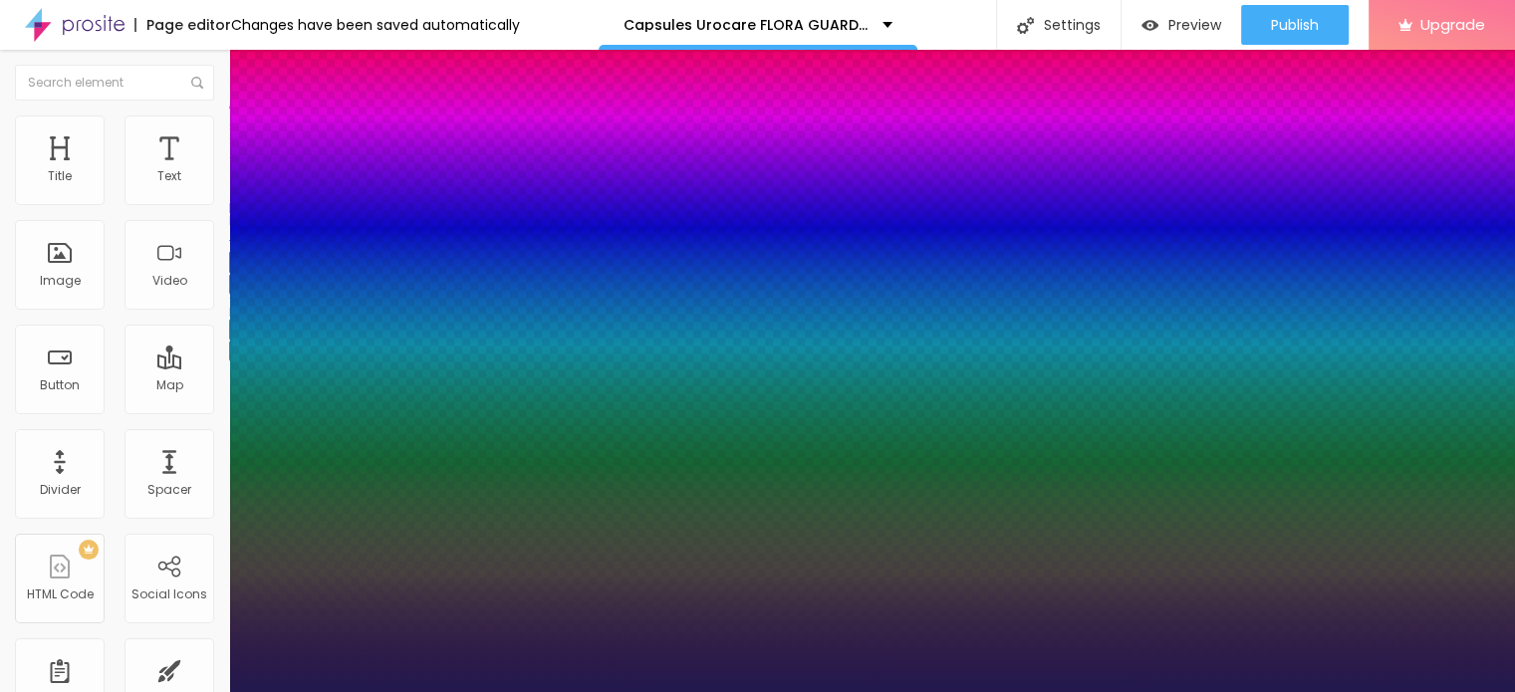
type input "31"
type input "1"
type input "32"
type input "1"
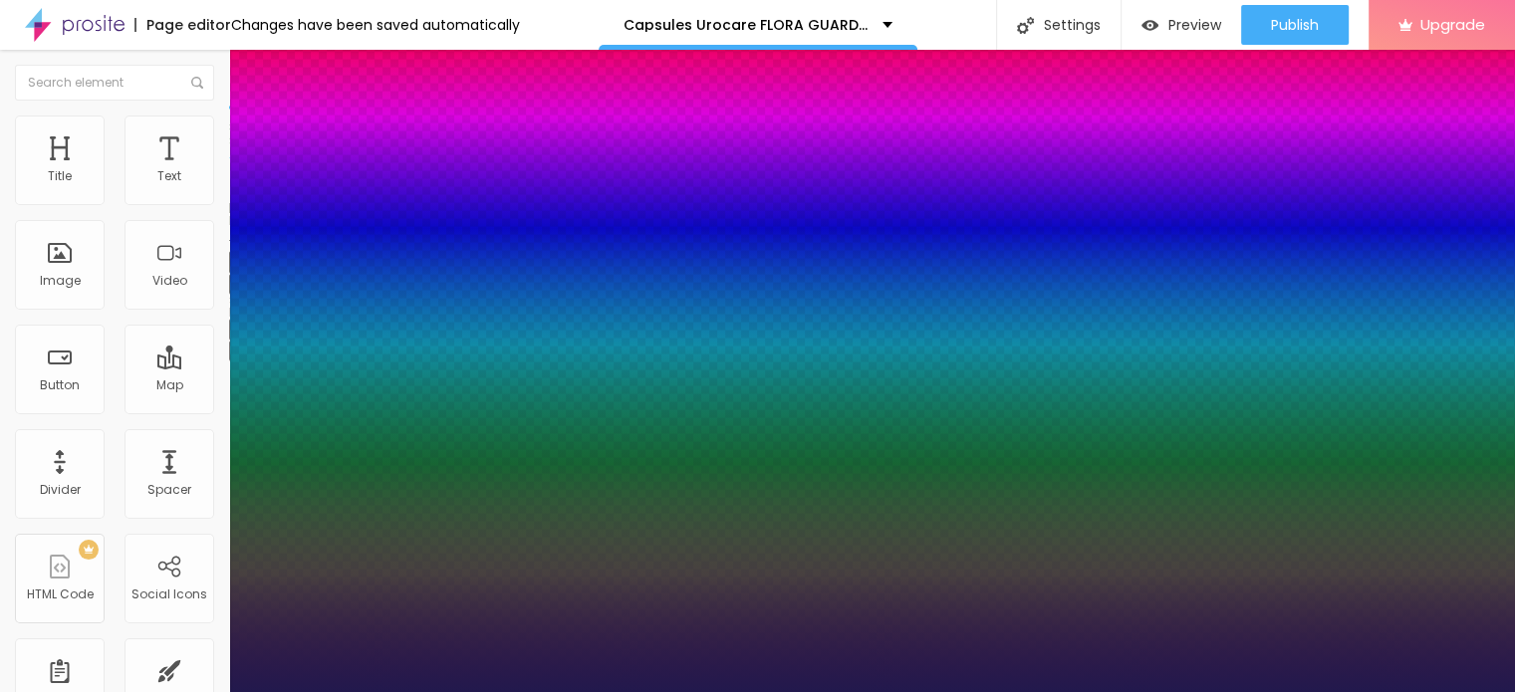
type input "33"
type input "1"
type input "34"
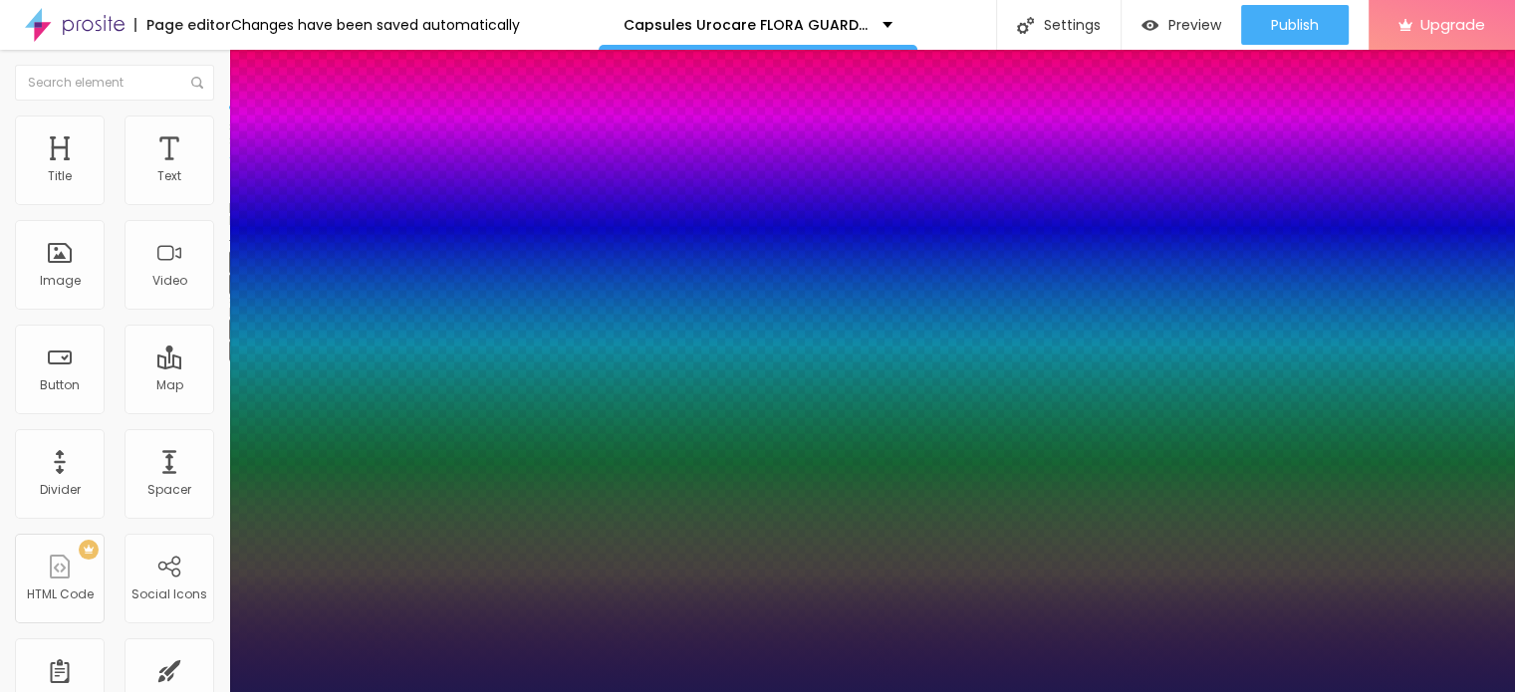
type input "1"
type input "35"
type input "1"
type input "36"
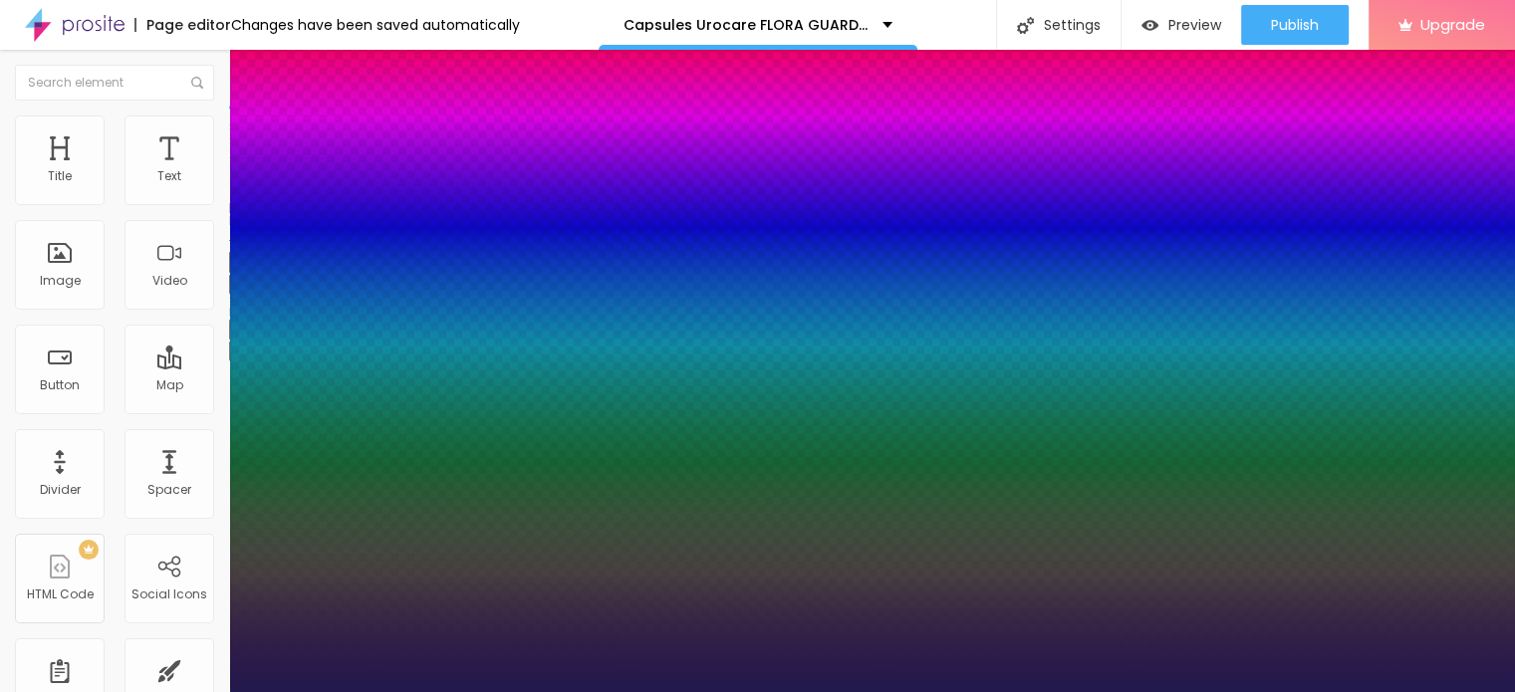
type input "36"
type input "1"
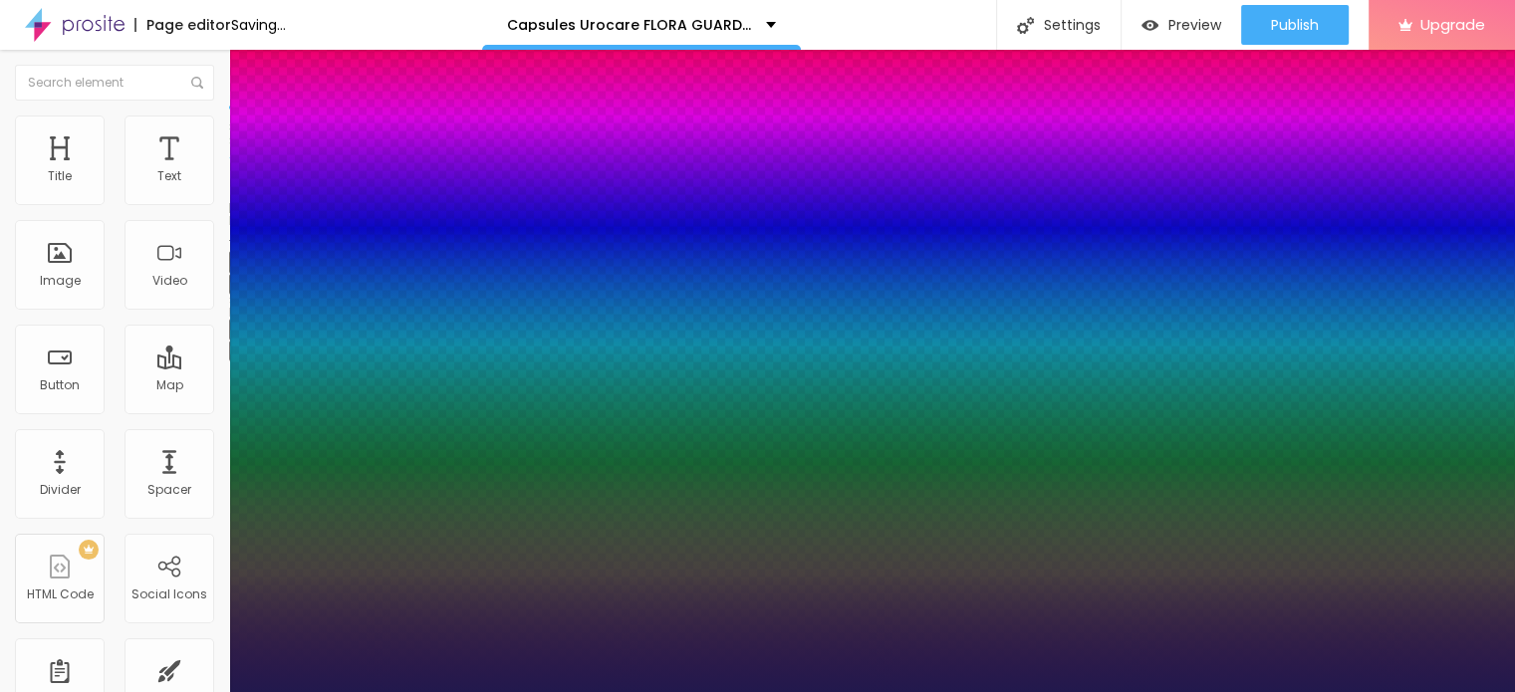
type input "37"
type input "1"
type input "38"
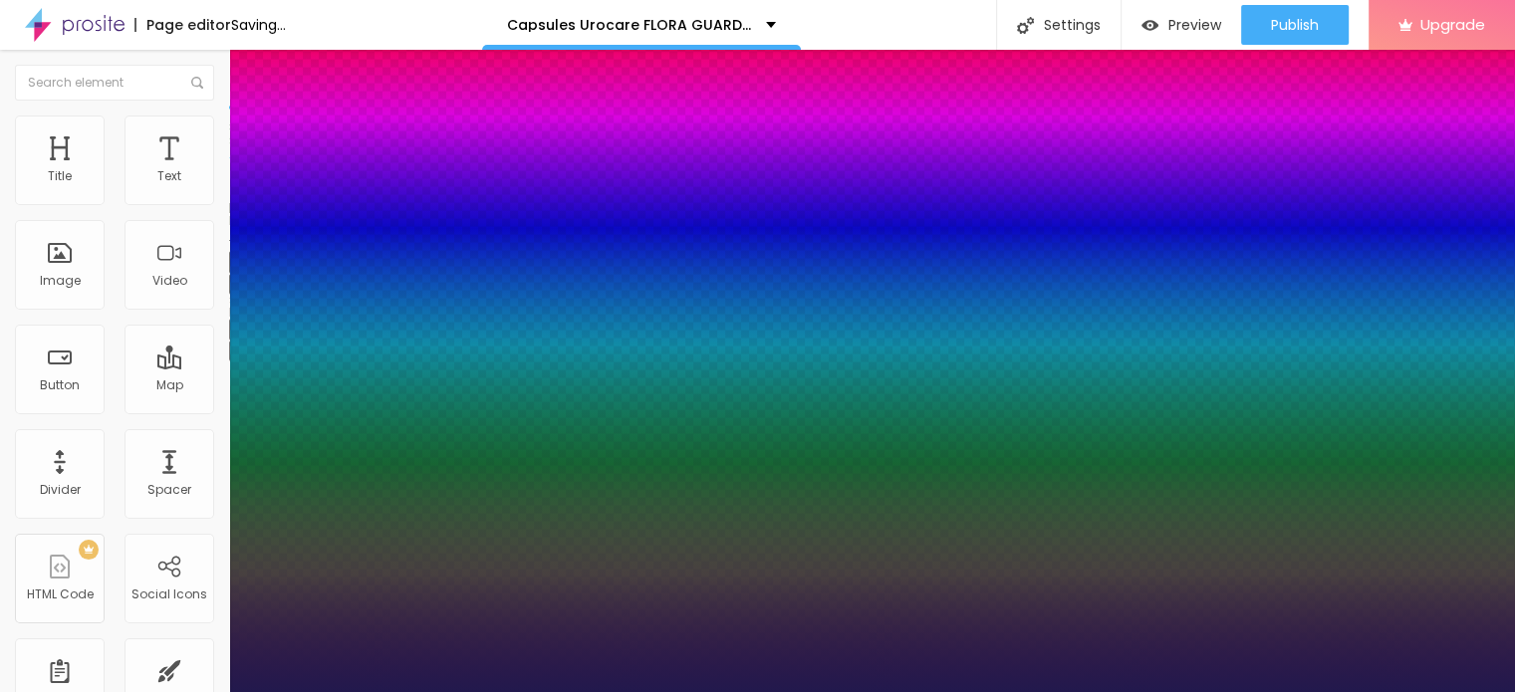
type input "1"
type input "39"
type input "1"
type input "40"
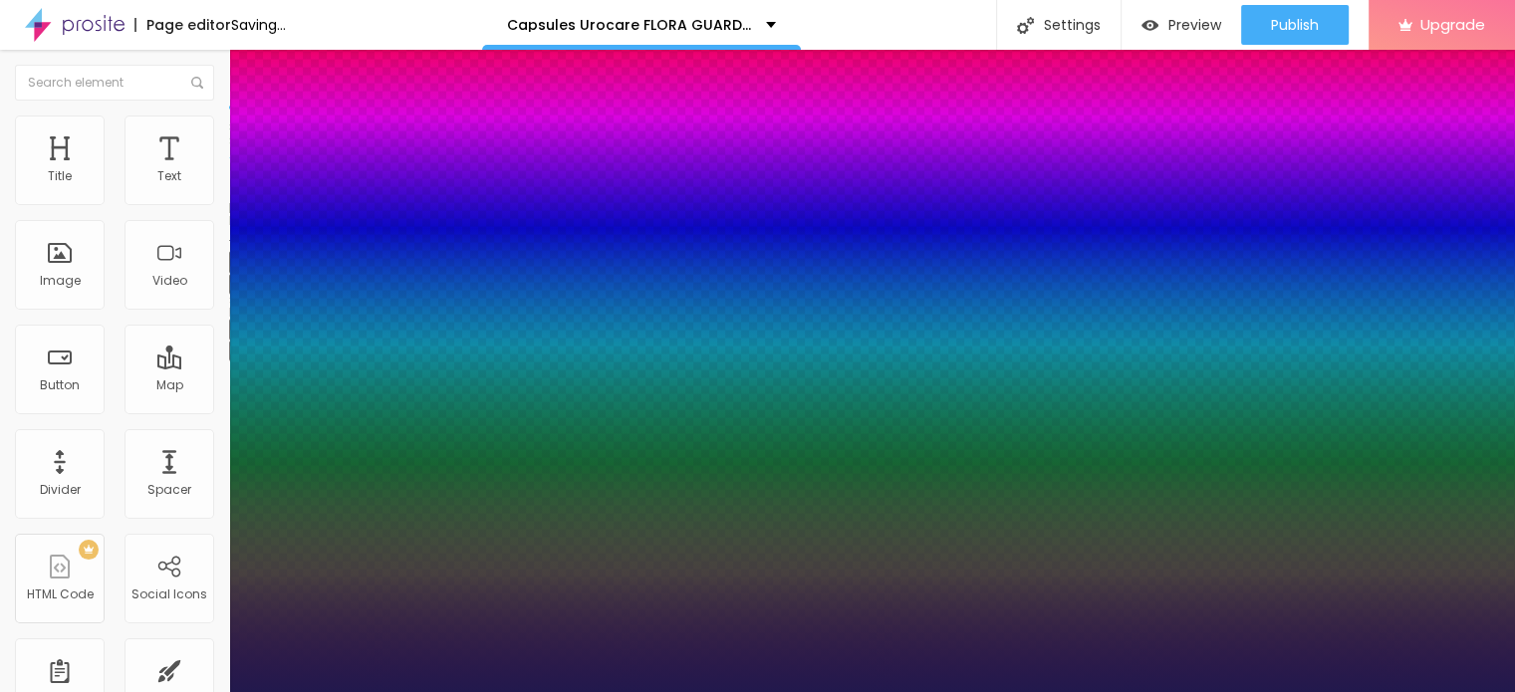
type input "40"
type input "1"
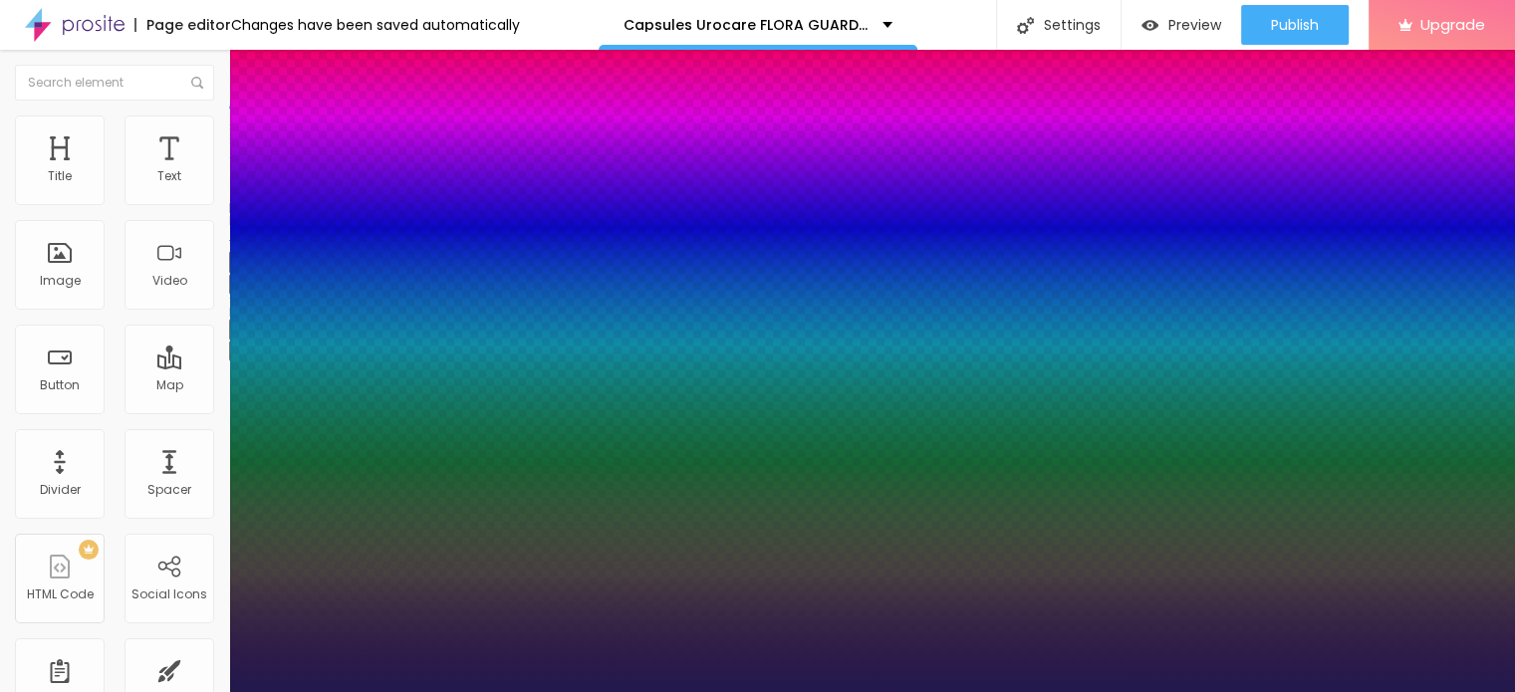
type input "41"
type input "1"
type input "42"
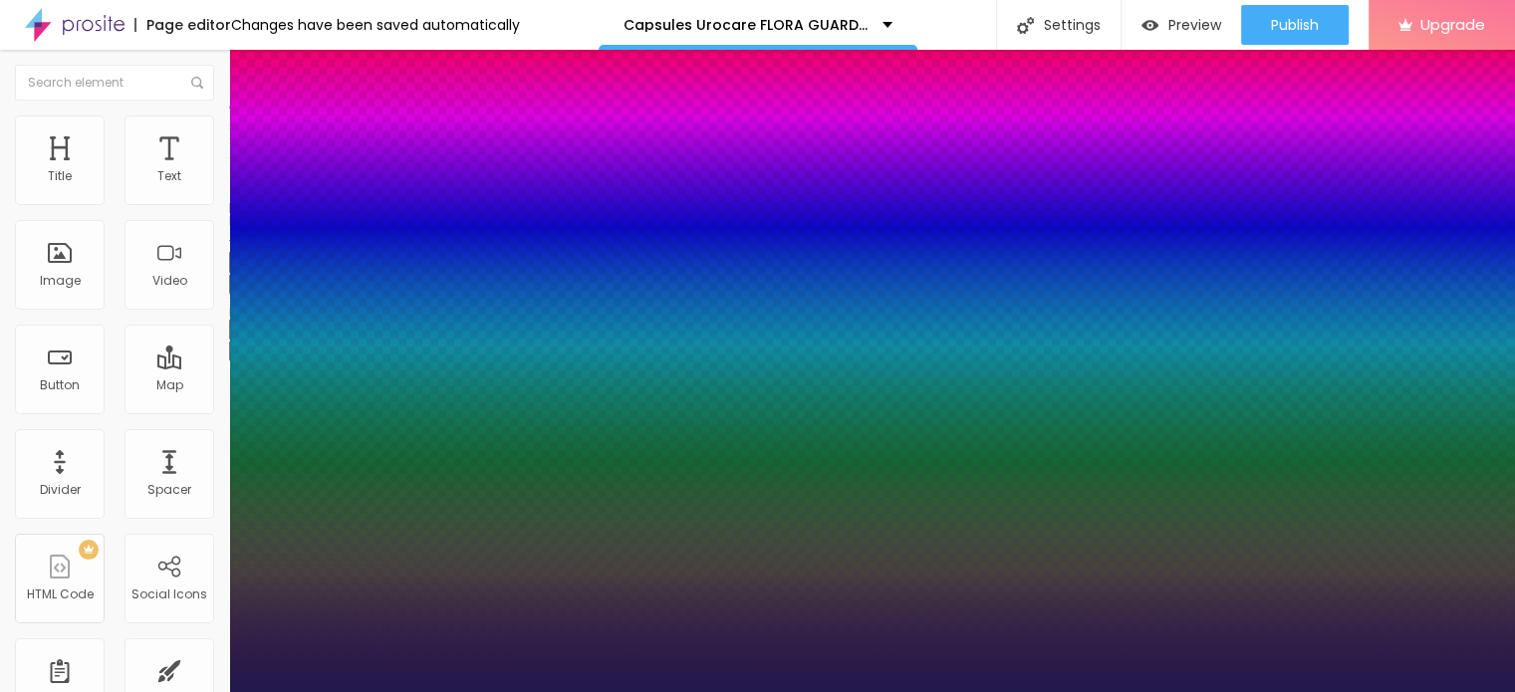
type input "1"
type input "43"
type input "1"
type input "44"
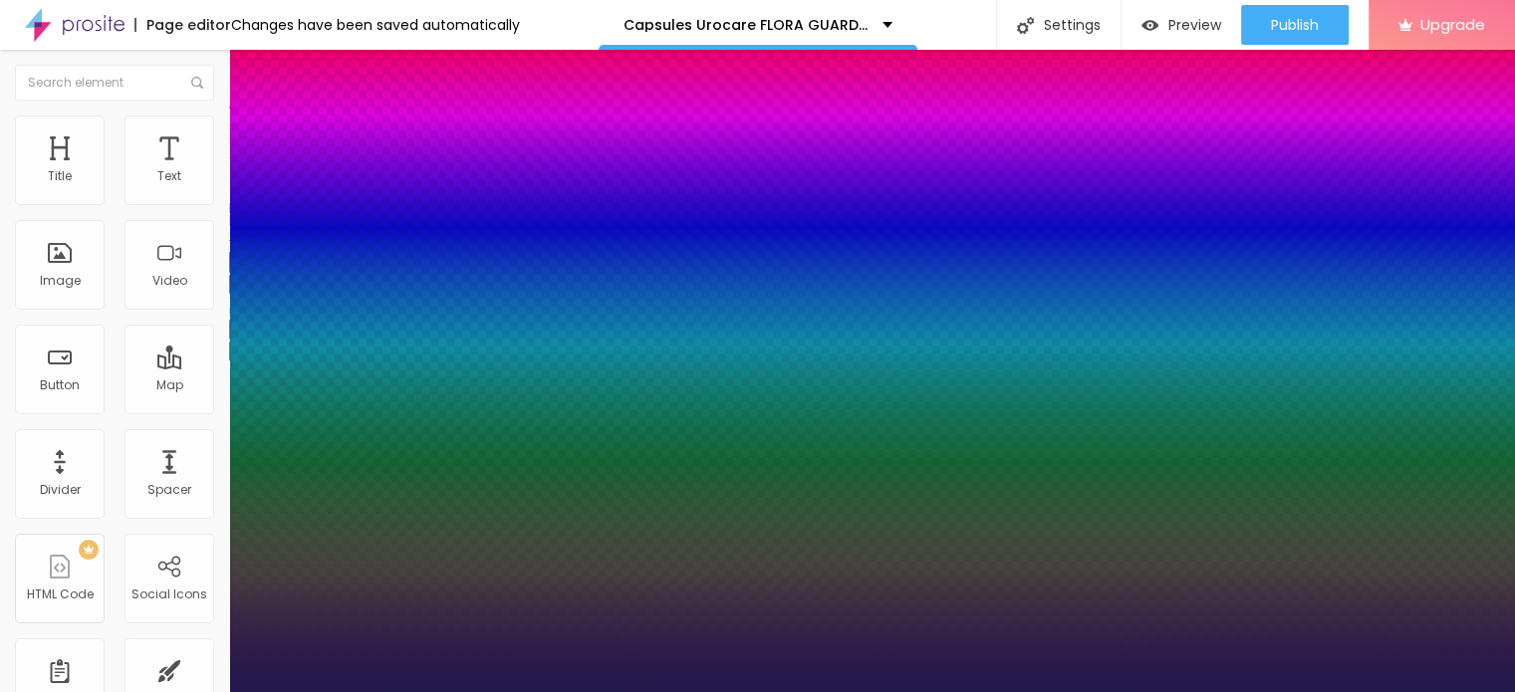
type input "44"
type input "1"
type input "45"
type input "1"
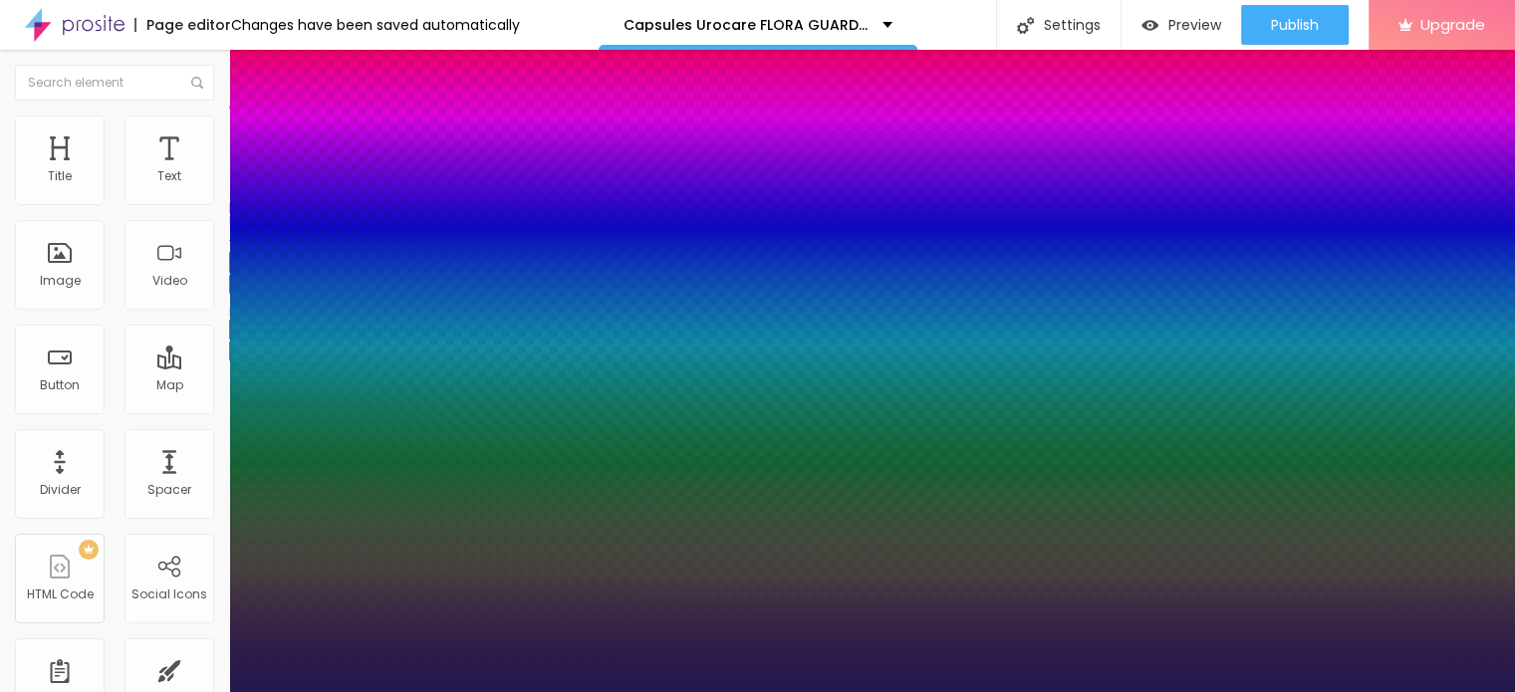
type input "46"
type input "1"
type input "47"
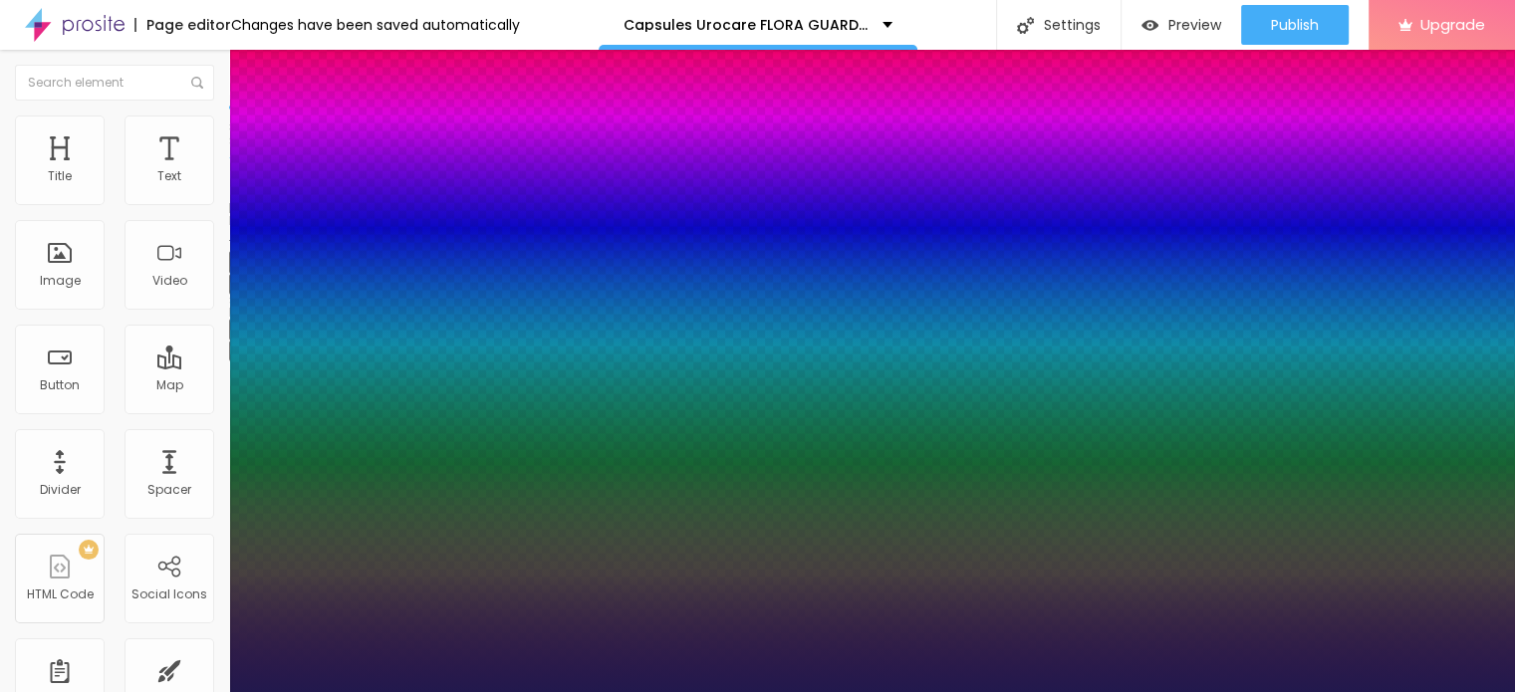
type input "1"
type input "48"
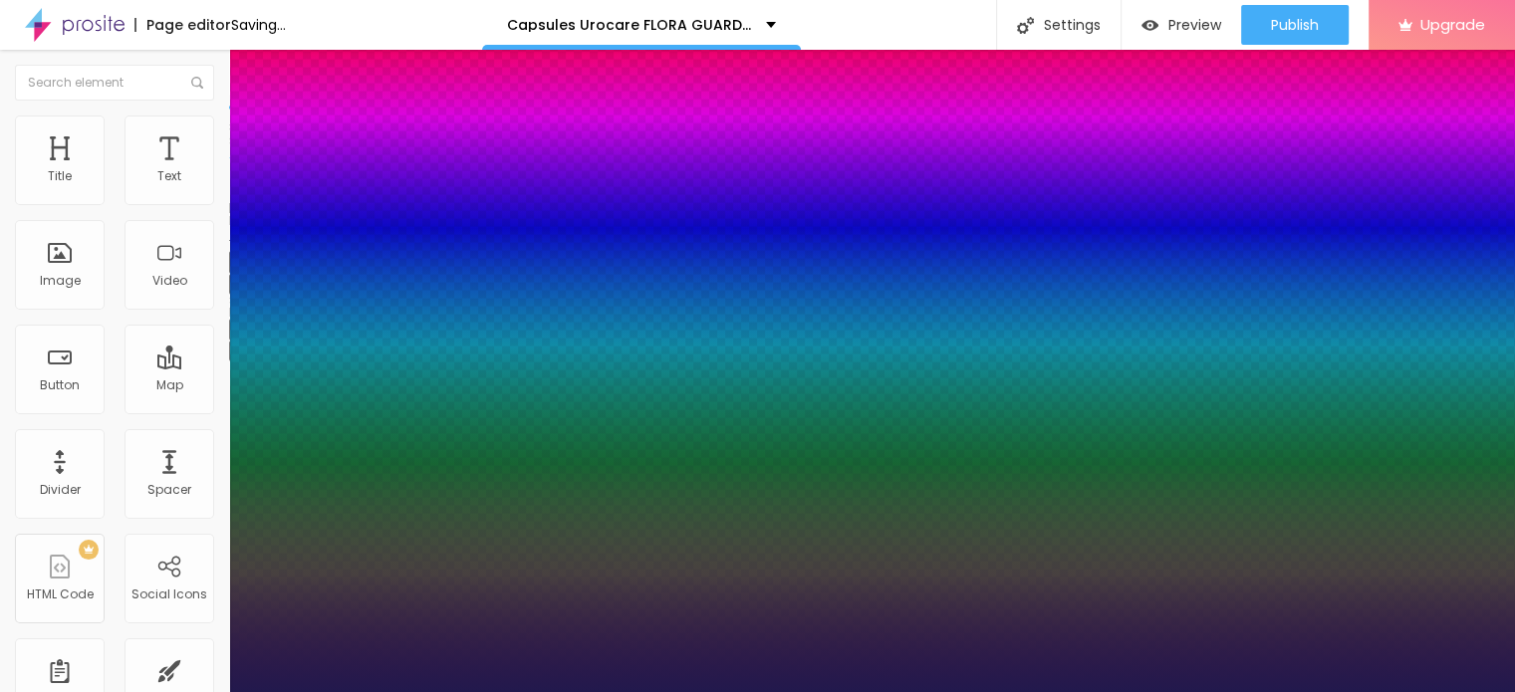
type input "1"
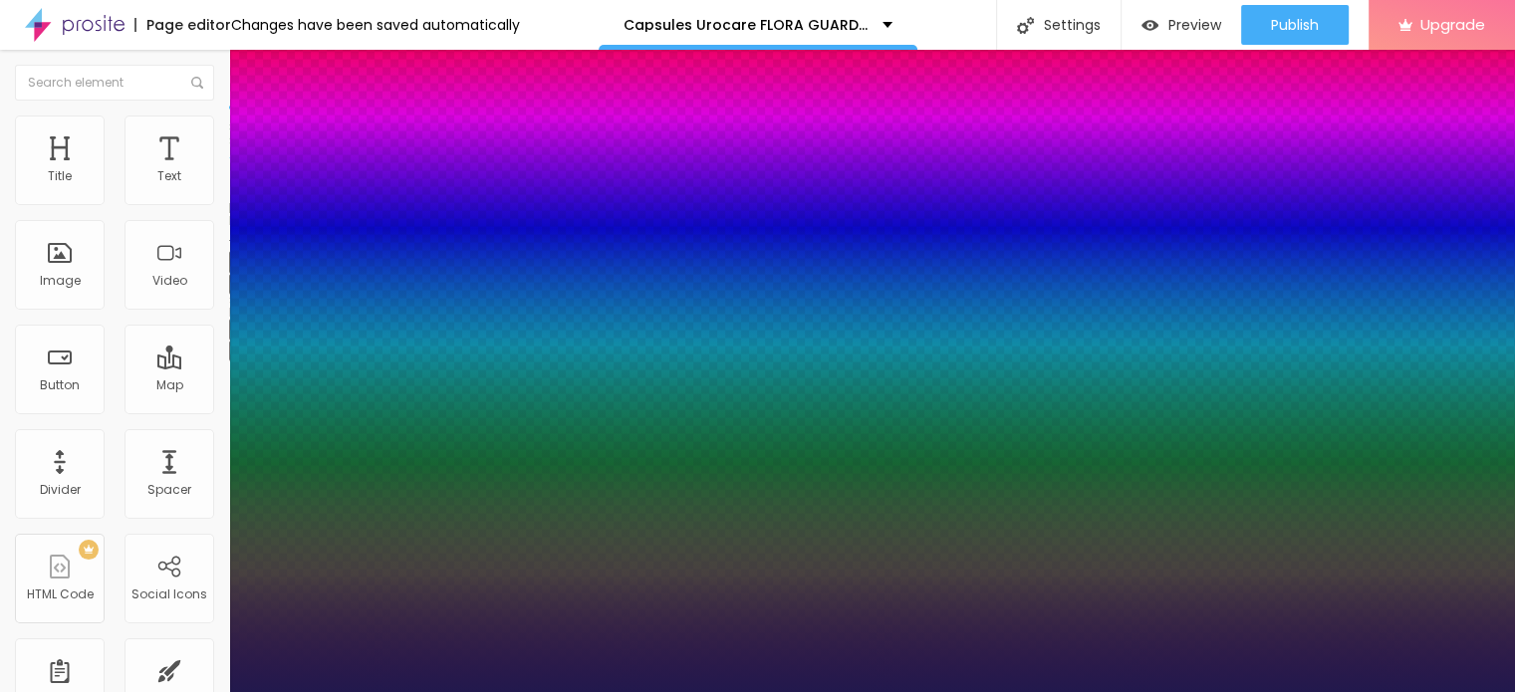
type input "47"
type input "1"
type input "46"
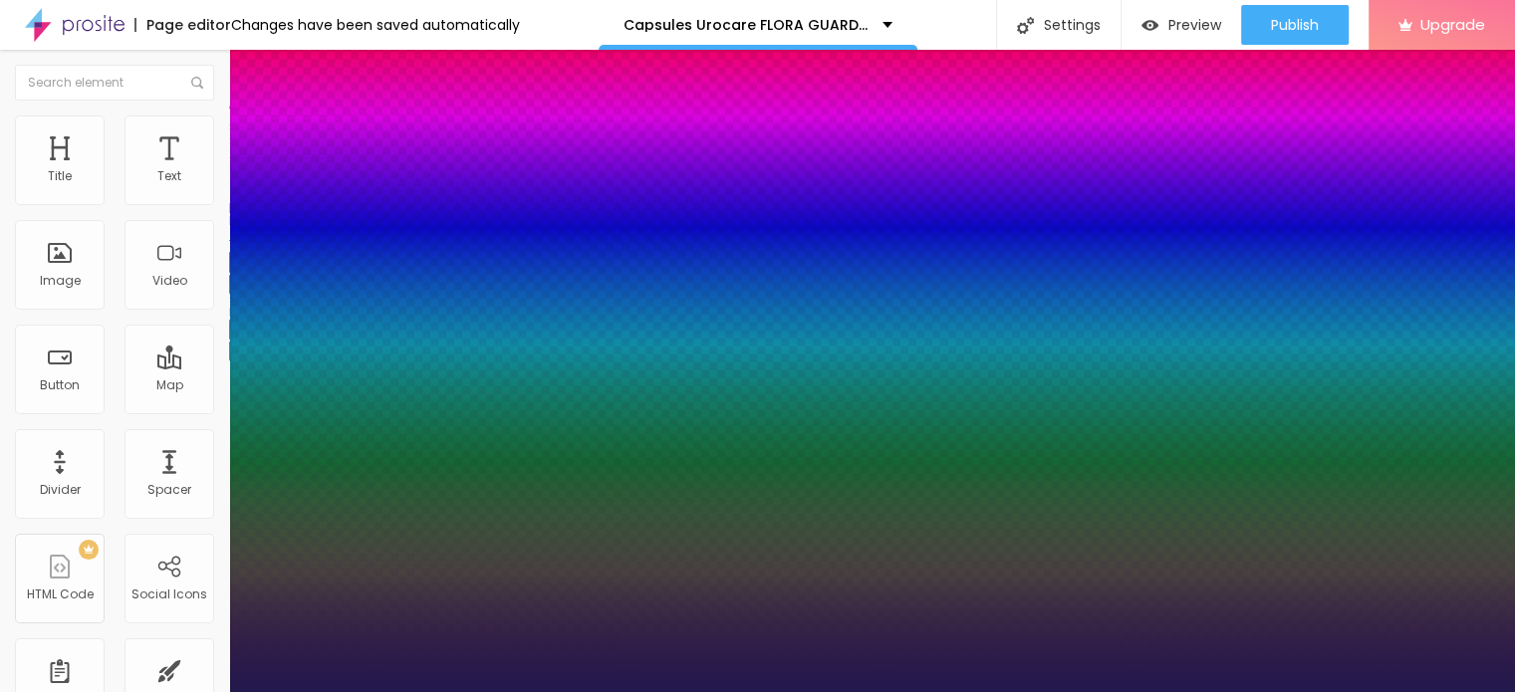
type input "1"
drag, startPoint x: 271, startPoint y: 560, endPoint x: 315, endPoint y: 561, distance: 43.8
type input "46"
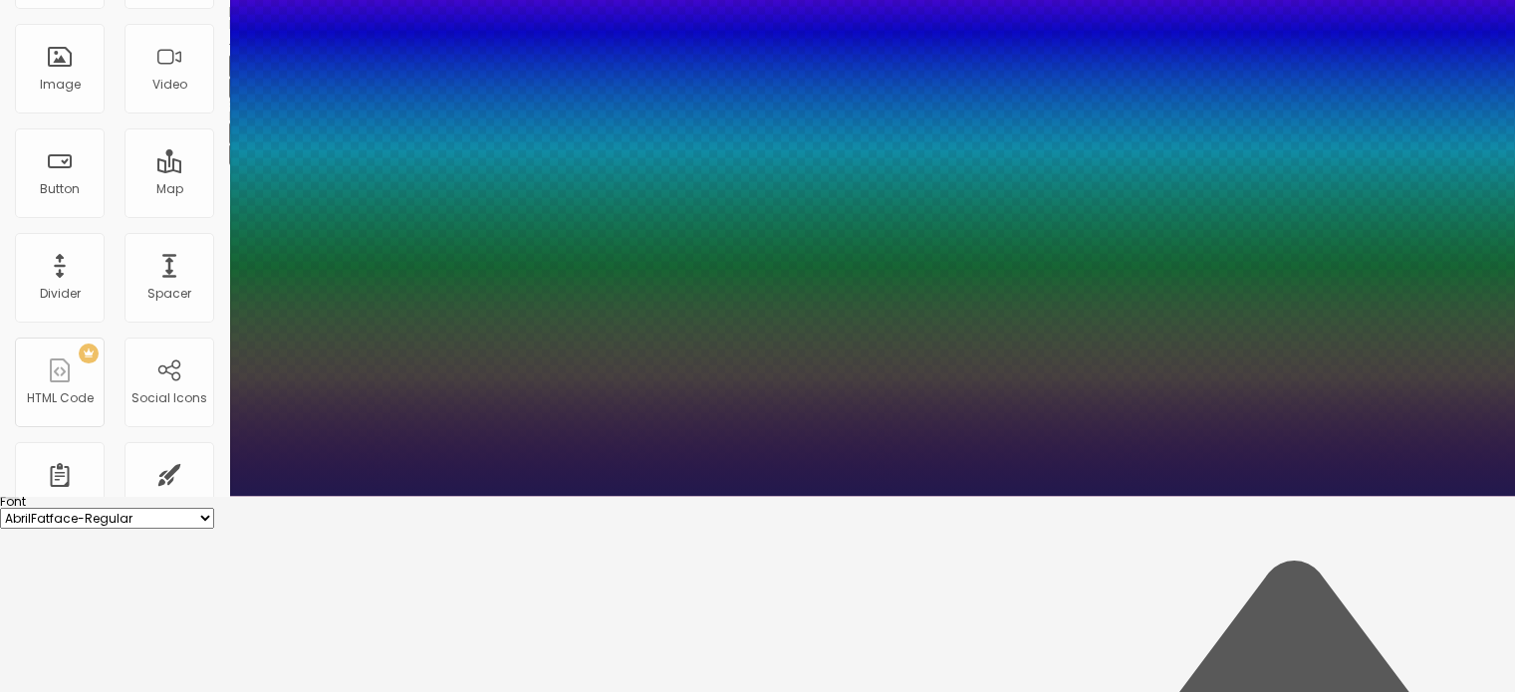
scroll to position [199, 0]
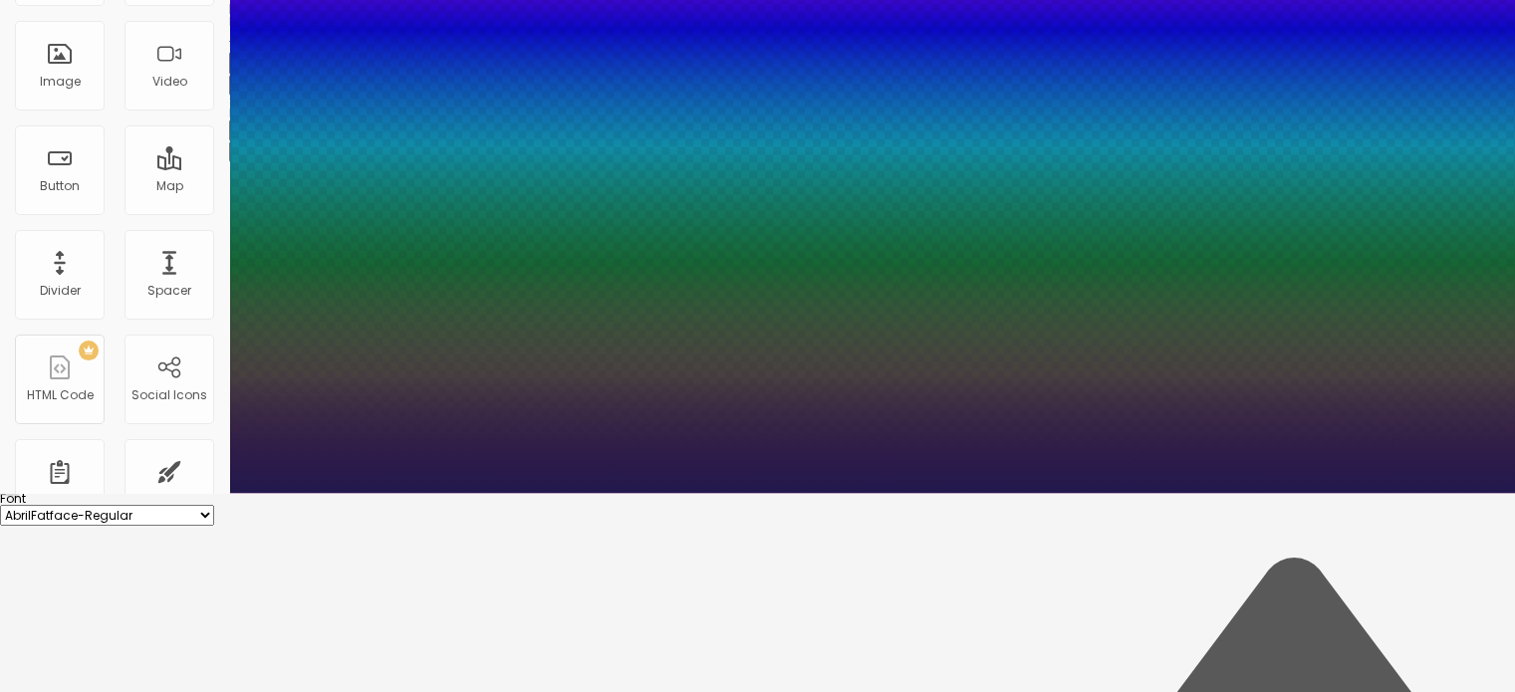
type input "1"
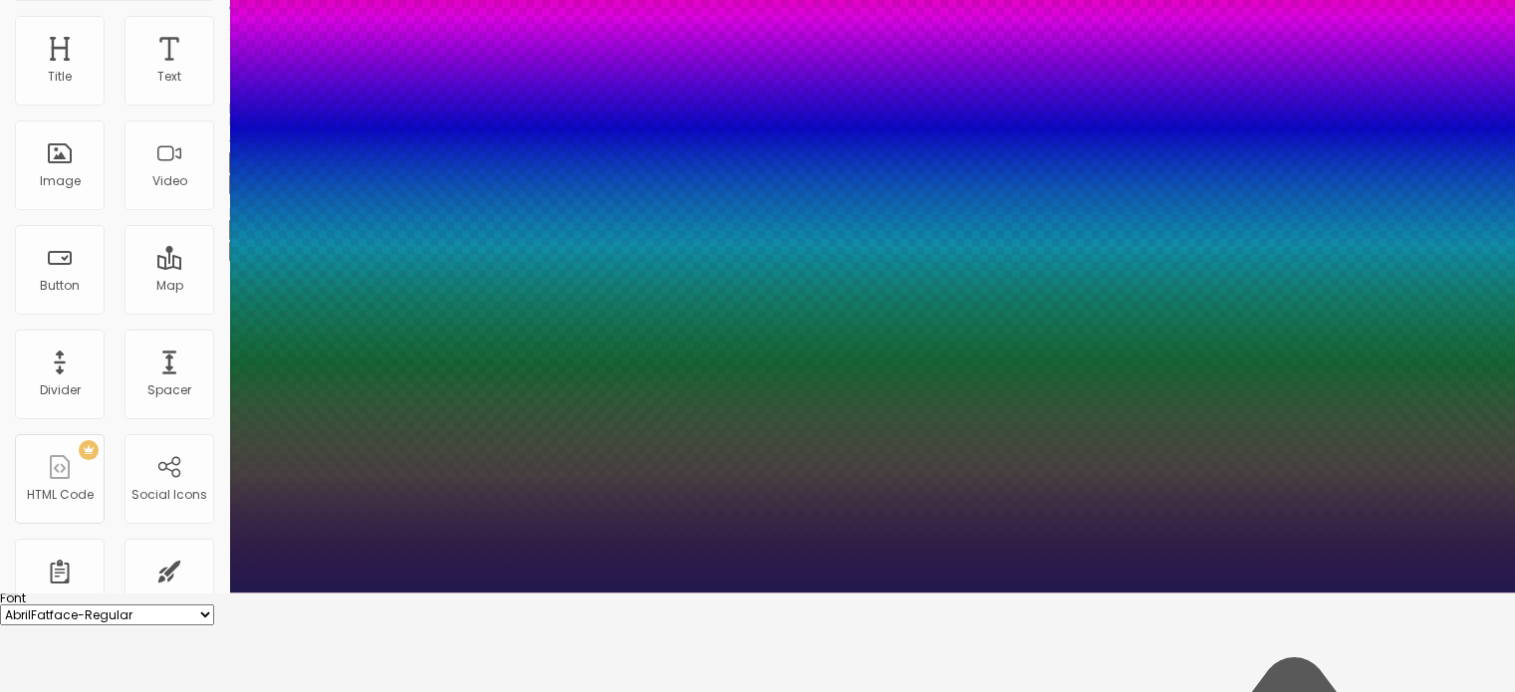
type input "0.1"
drag, startPoint x: 256, startPoint y: 552, endPoint x: 299, endPoint y: 545, distance: 43.4
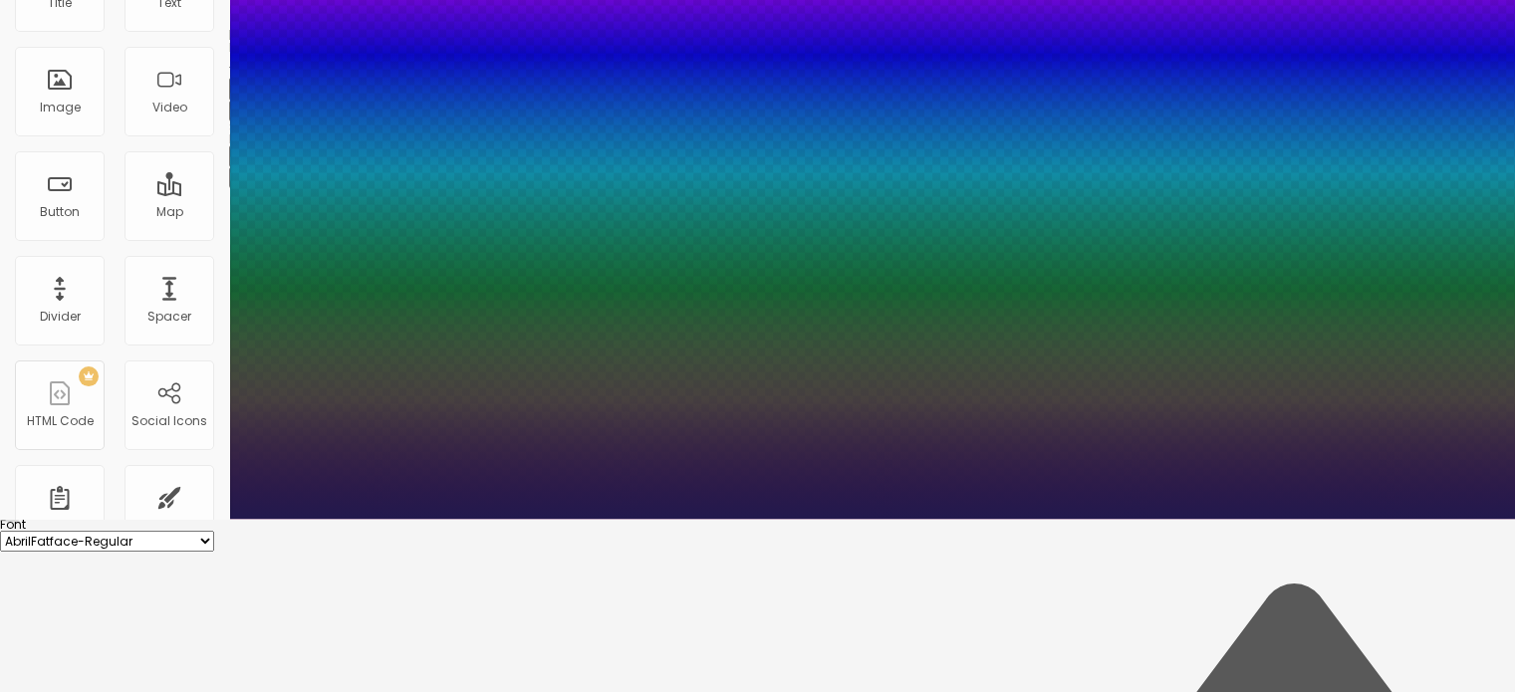
scroll to position [223, 0]
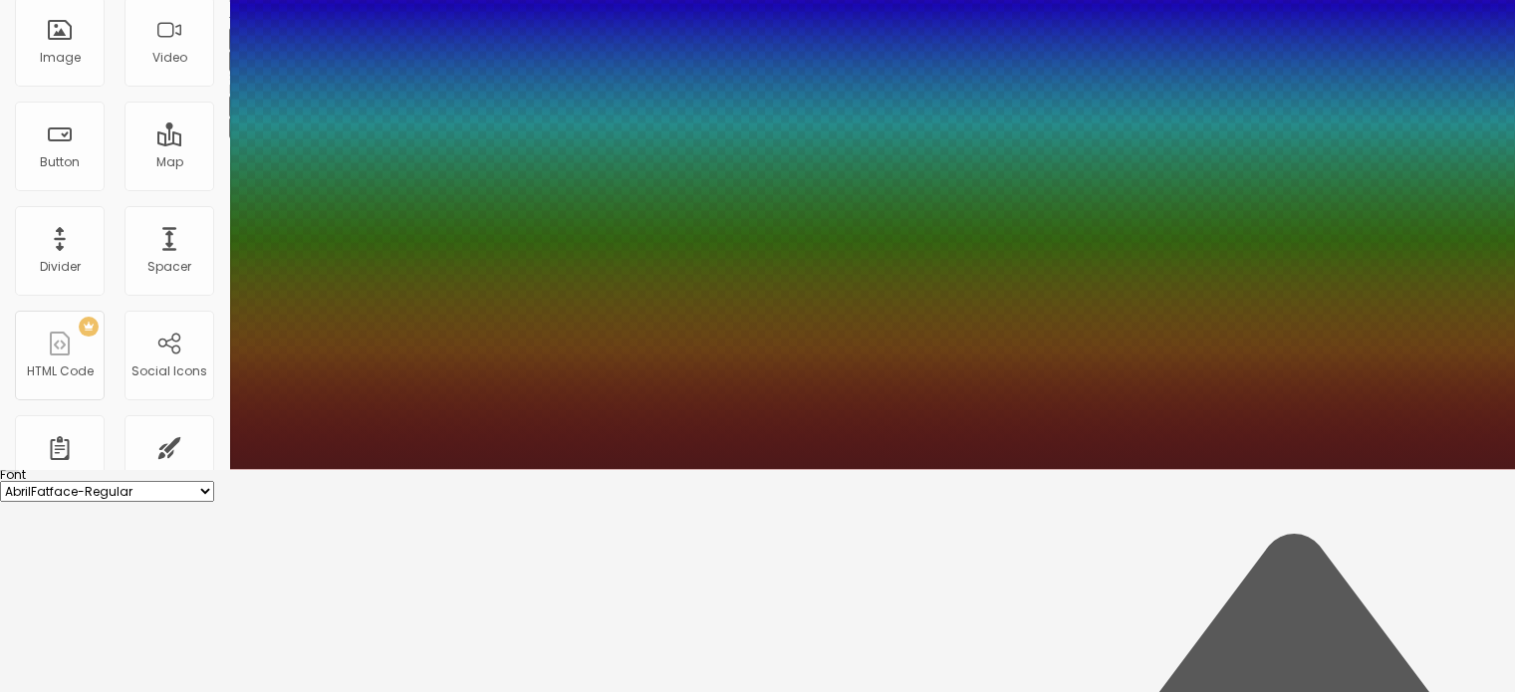
drag, startPoint x: 415, startPoint y: 585, endPoint x: 423, endPoint y: 533, distance: 52.4
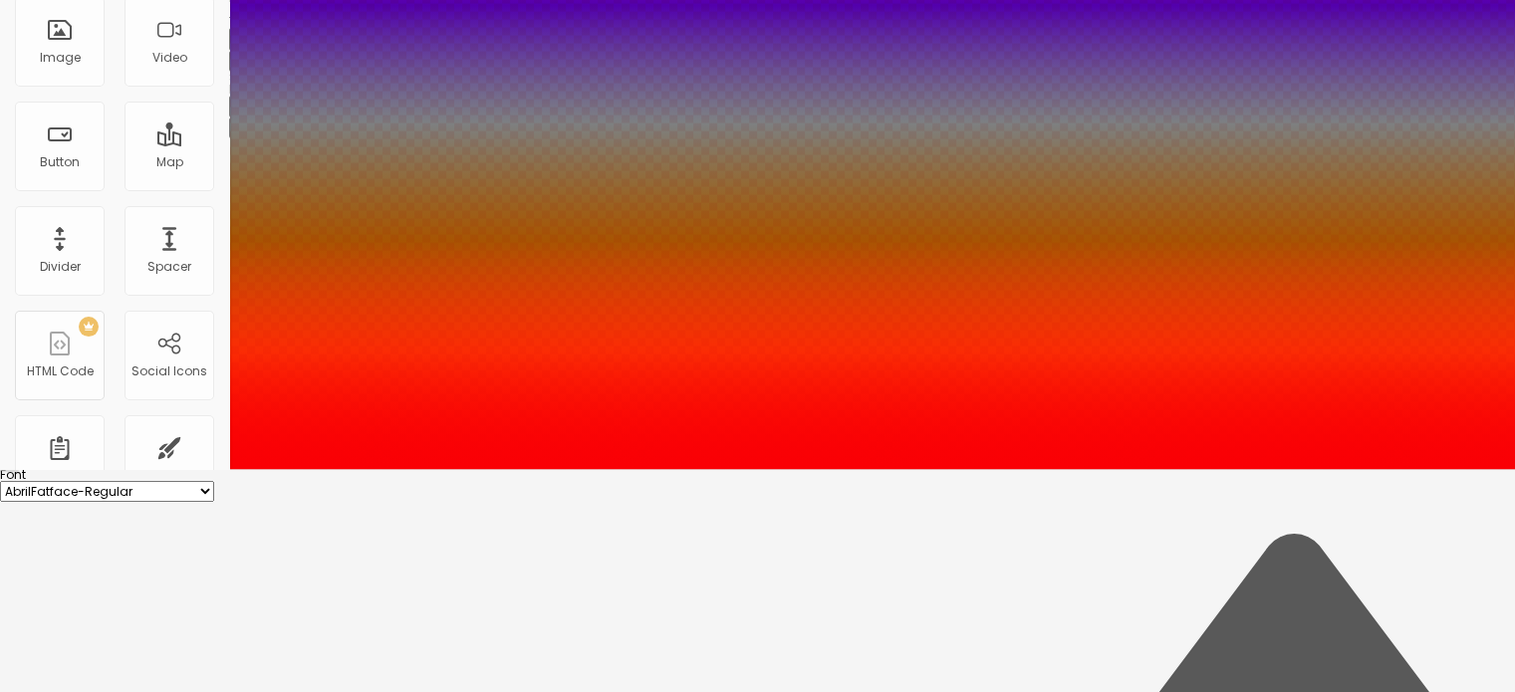
drag, startPoint x: 386, startPoint y: 542, endPoint x: 408, endPoint y: 542, distance: 21.9
click at [712, 469] on div at bounding box center [757, 469] width 1515 height 0
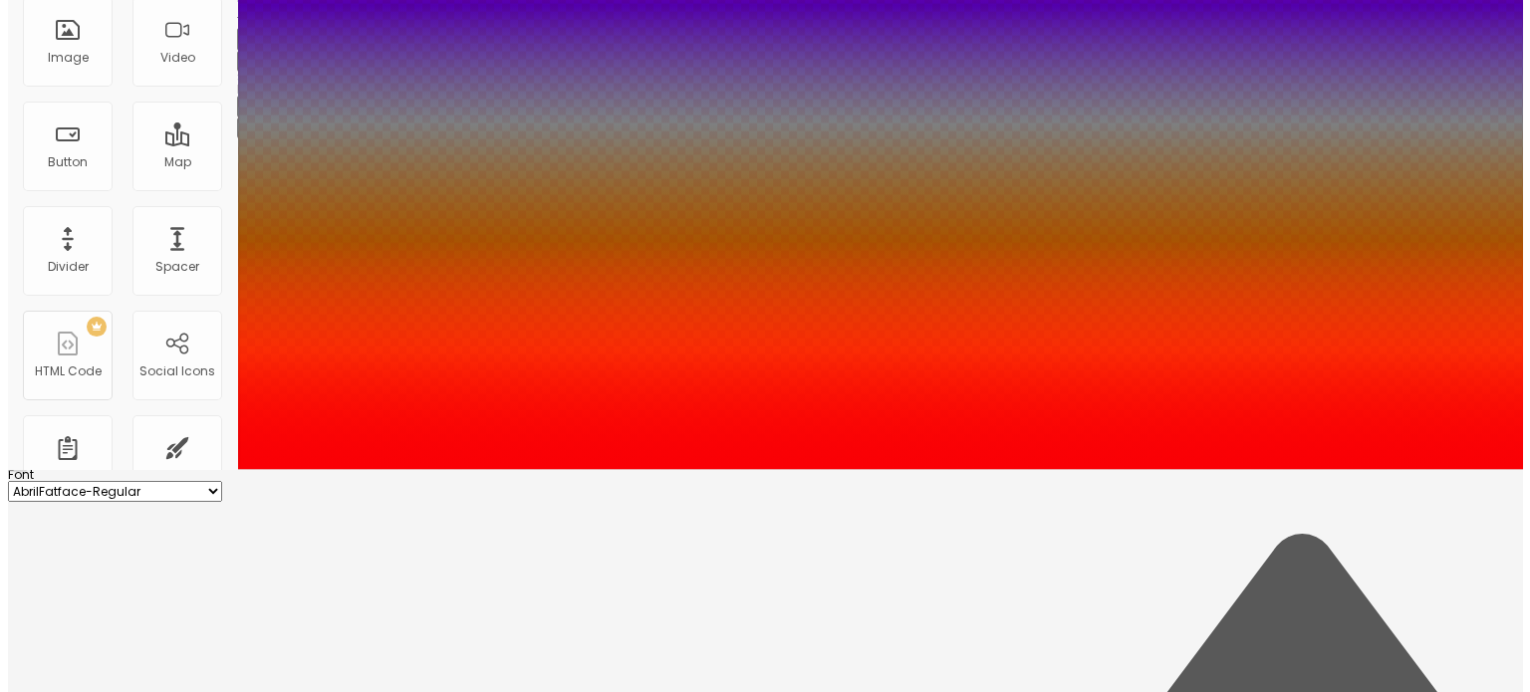
scroll to position [0, 0]
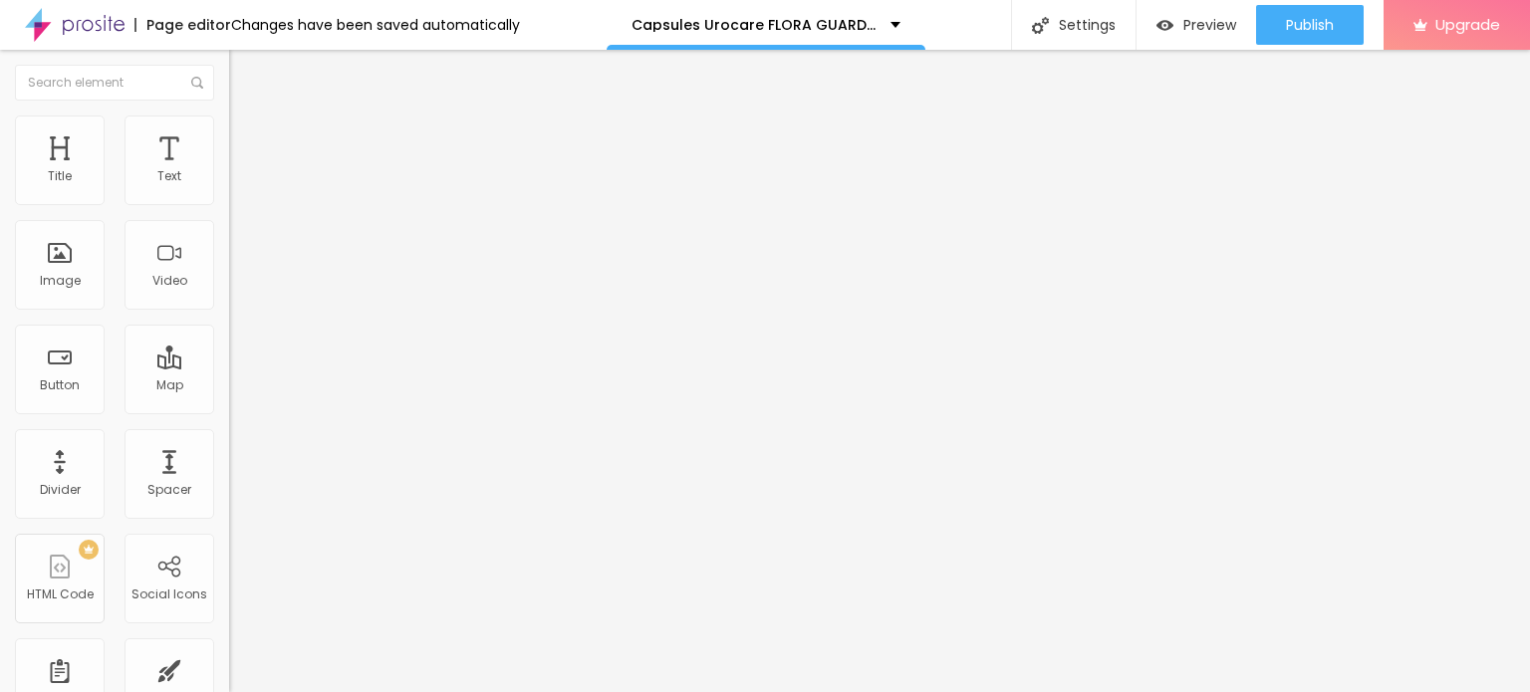
click at [229, 171] on span "Add image" at bounding box center [270, 162] width 82 height 17
click at [247, 137] on span "Style" at bounding box center [261, 128] width 29 height 17
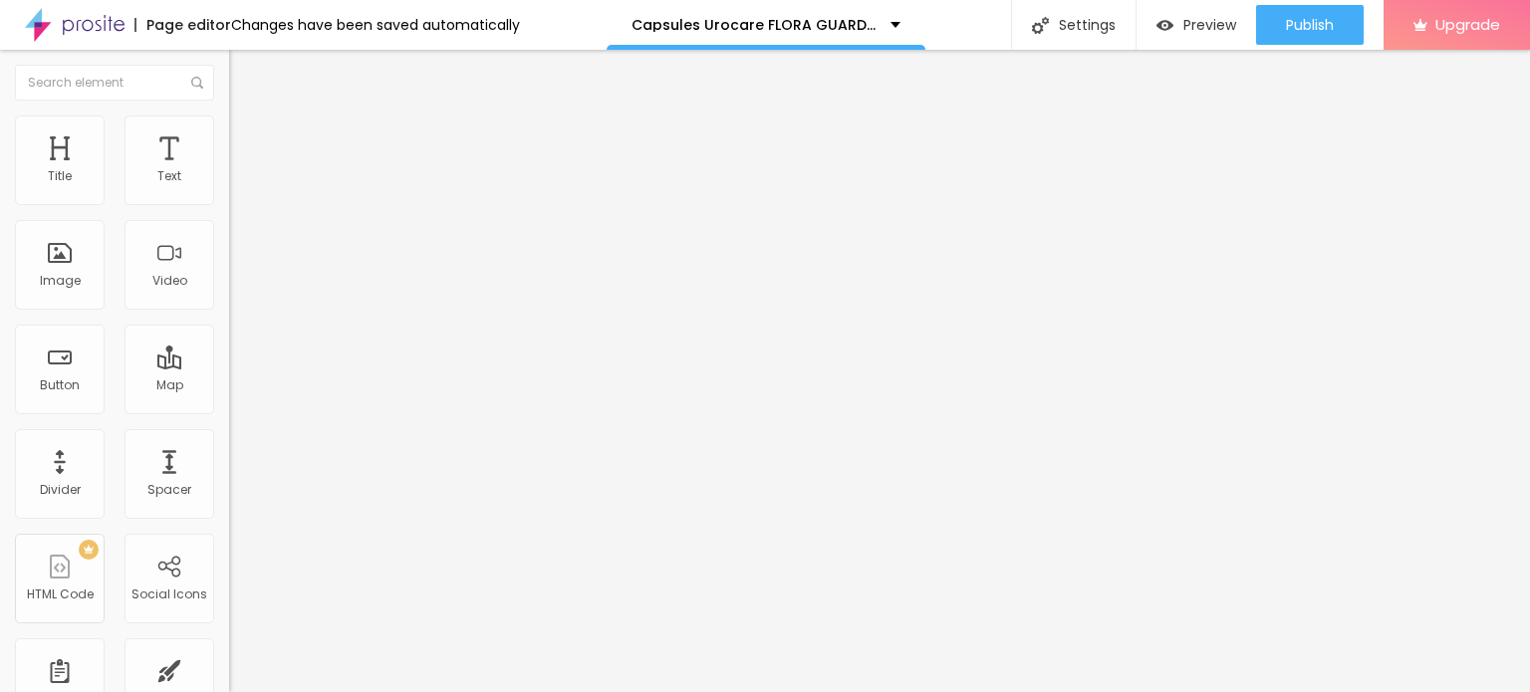
drag, startPoint x: 205, startPoint y: 212, endPoint x: 90, endPoint y: 220, distance: 115.8
click at [229, 204] on input "range" at bounding box center [293, 196] width 128 height 16
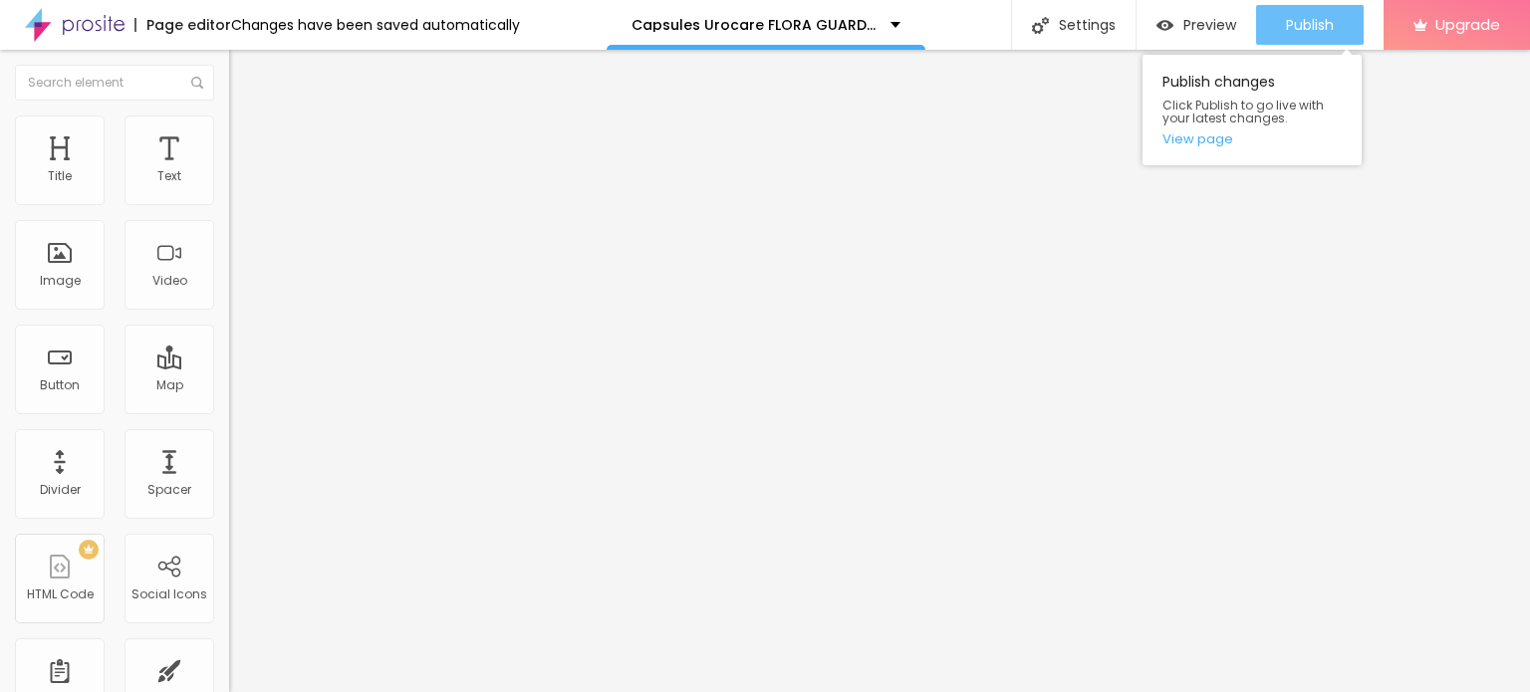
click at [1326, 25] on span "Publish" at bounding box center [1310, 25] width 48 height 16
click at [1202, 141] on link "View page" at bounding box center [1251, 138] width 179 height 13
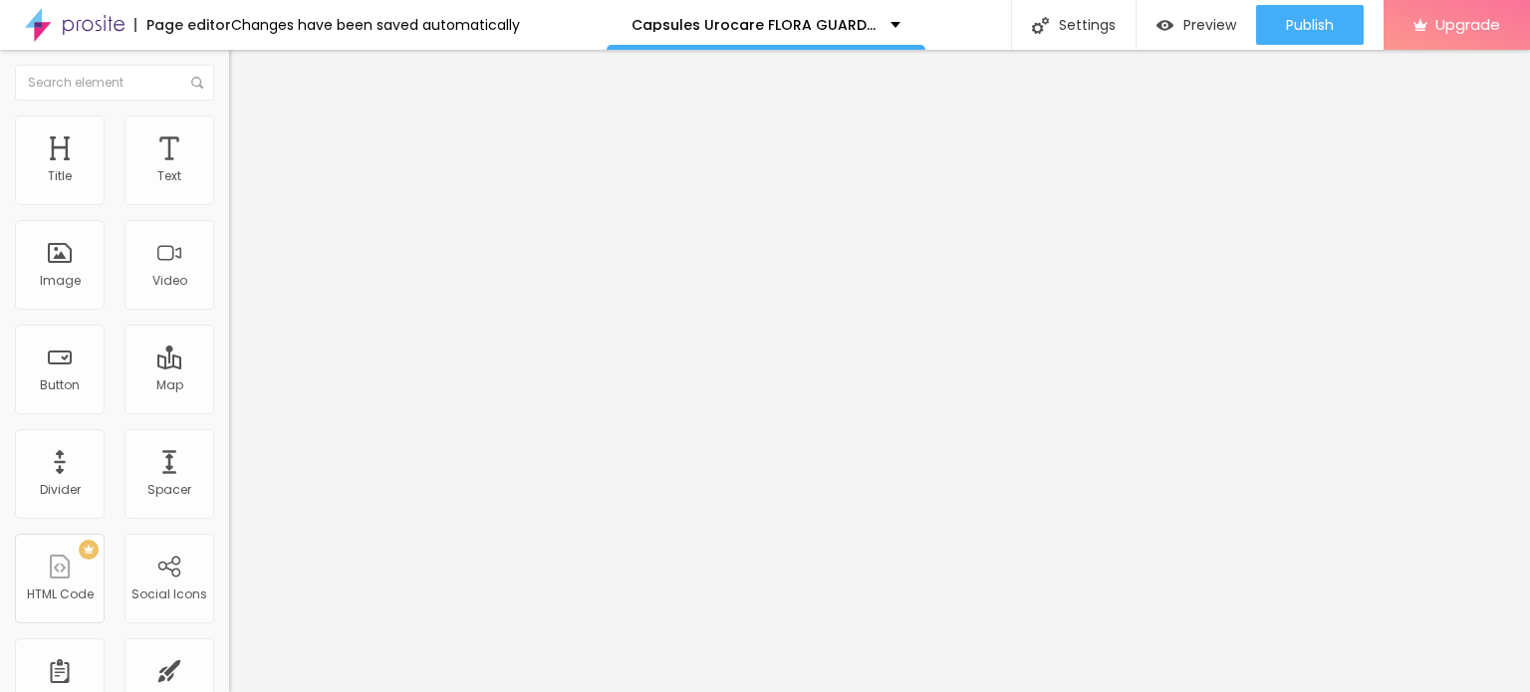
click at [38, 35] on img at bounding box center [75, 25] width 100 height 50
